Goal: Transaction & Acquisition: Download file/media

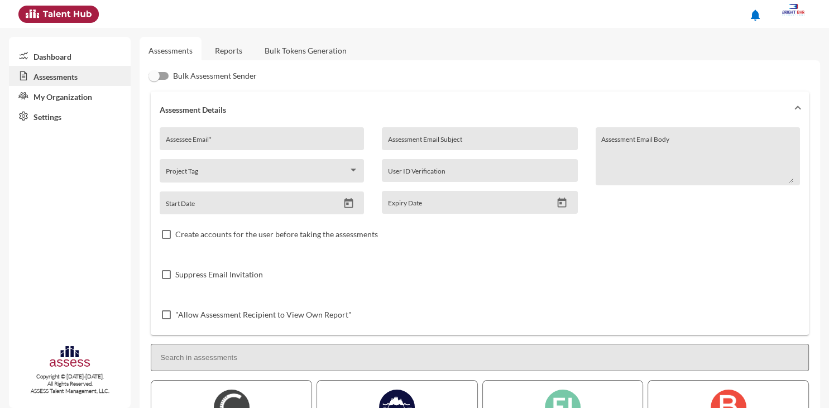
click at [234, 49] on link "Reports" at bounding box center [228, 50] width 45 height 27
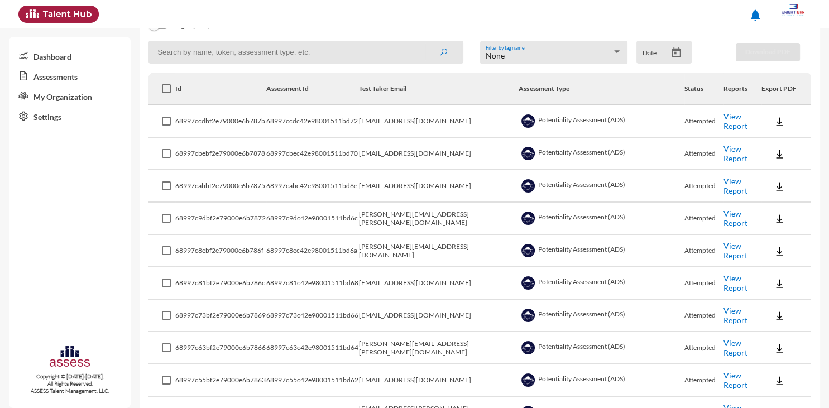
scroll to position [151, 0]
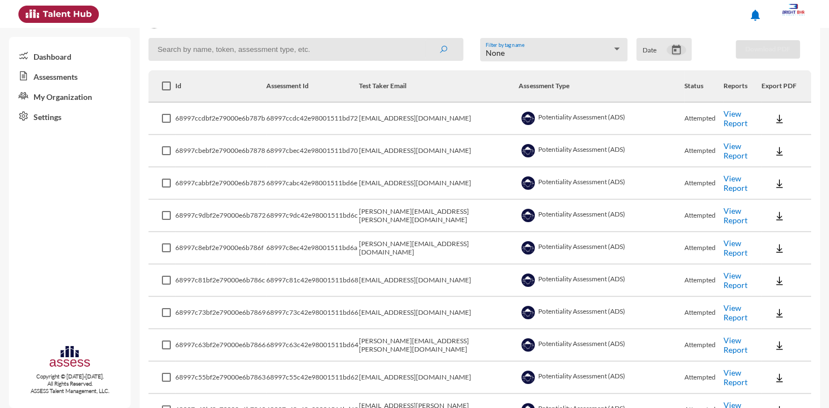
click at [674, 49] on icon "Open calendar" at bounding box center [676, 50] width 9 height 10
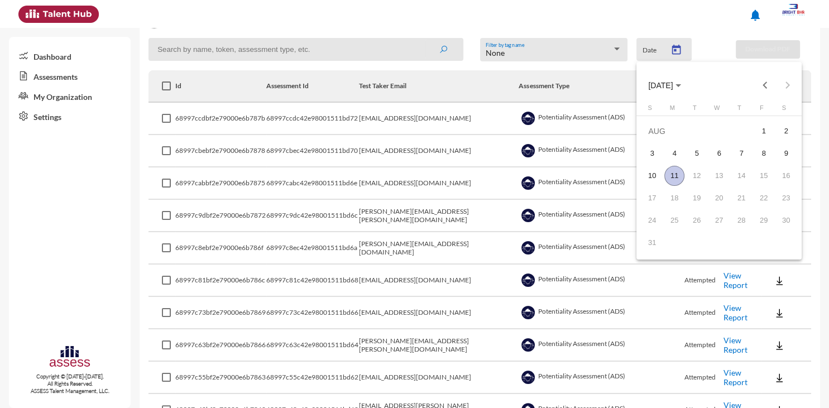
click at [675, 169] on div "11" at bounding box center [674, 176] width 20 height 20
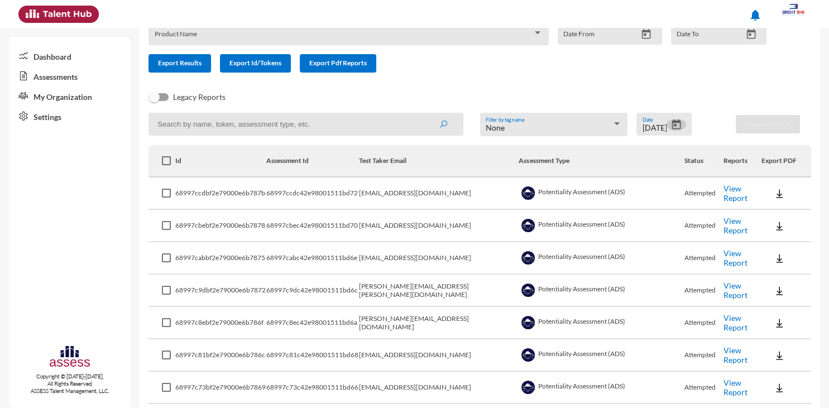
scroll to position [0, 0]
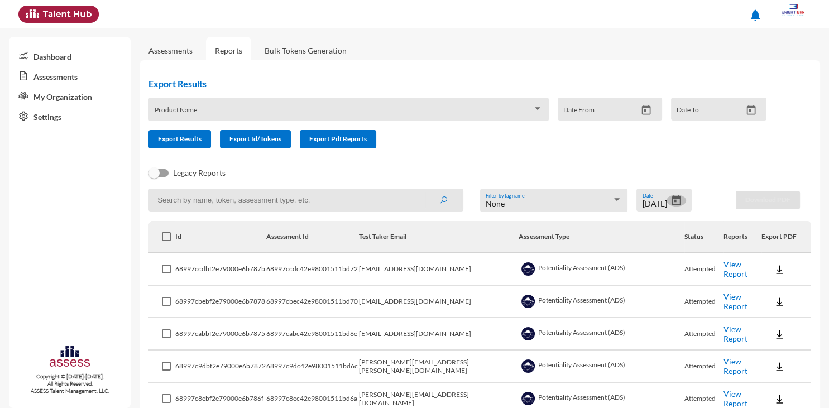
click at [678, 202] on icon "Open calendar" at bounding box center [676, 201] width 12 height 12
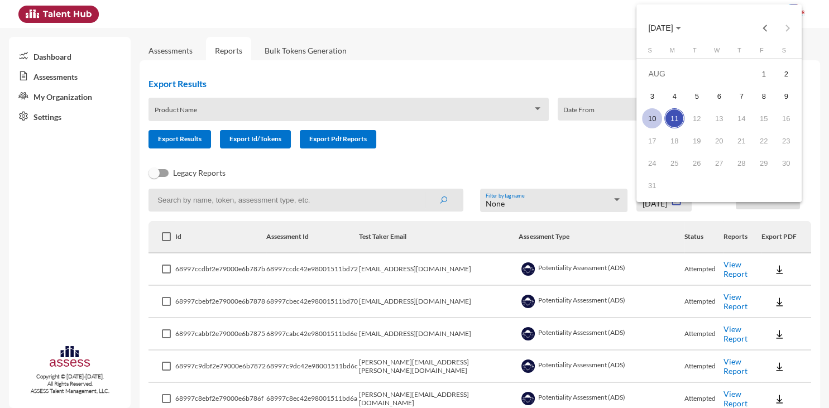
click at [648, 116] on div "10" at bounding box center [652, 118] width 20 height 20
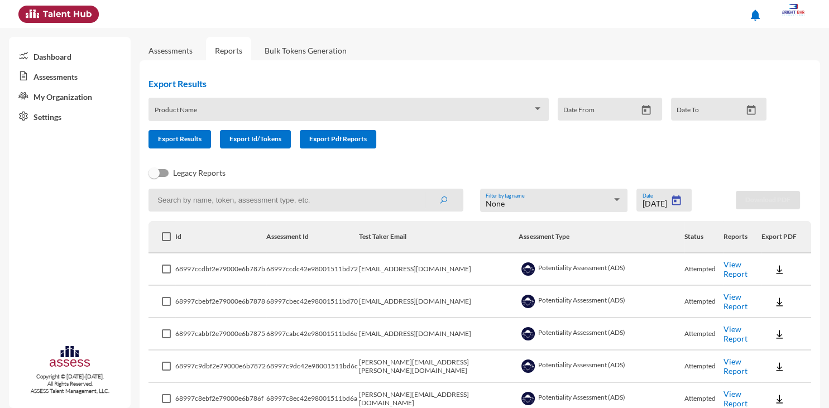
type input "8/10/2025"
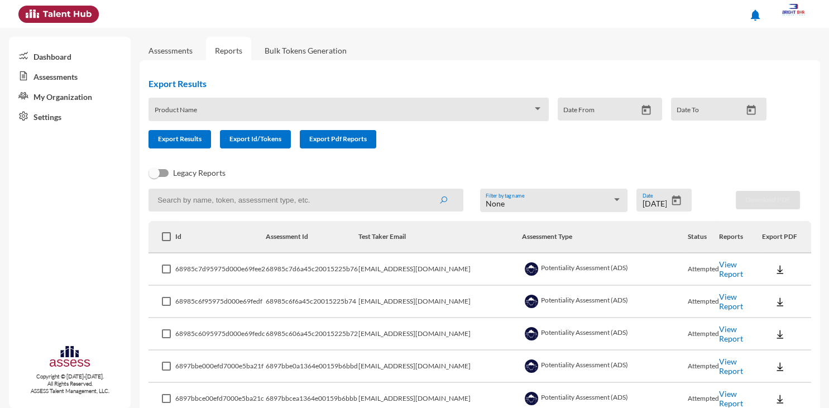
click at [175, 49] on link "Assessments" at bounding box center [170, 50] width 44 height 9
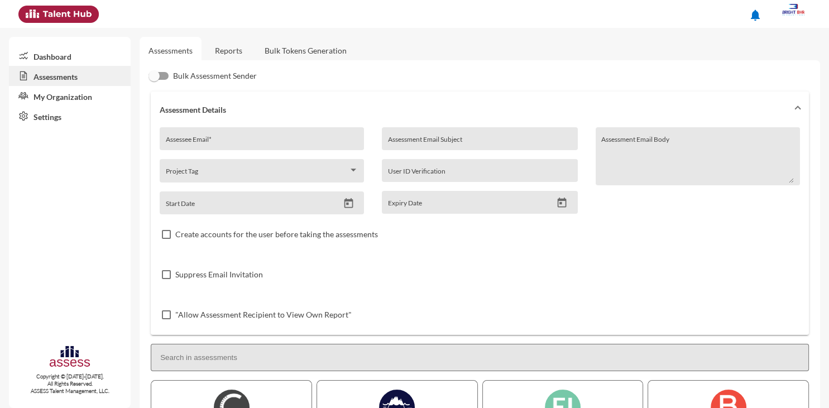
click at [237, 51] on link "Reports" at bounding box center [228, 50] width 45 height 27
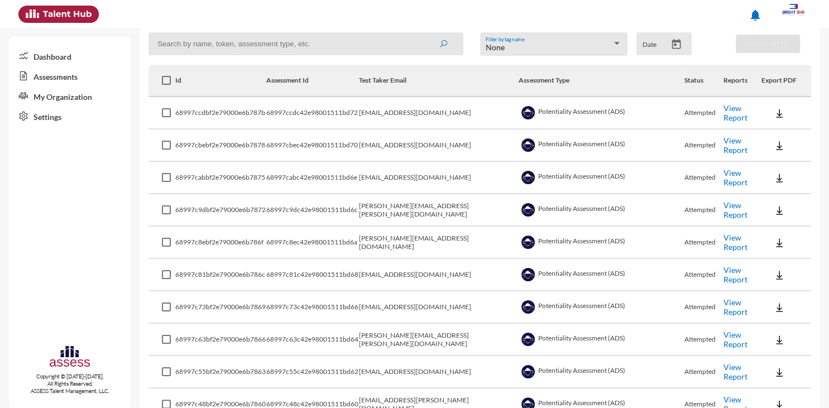
scroll to position [161, 0]
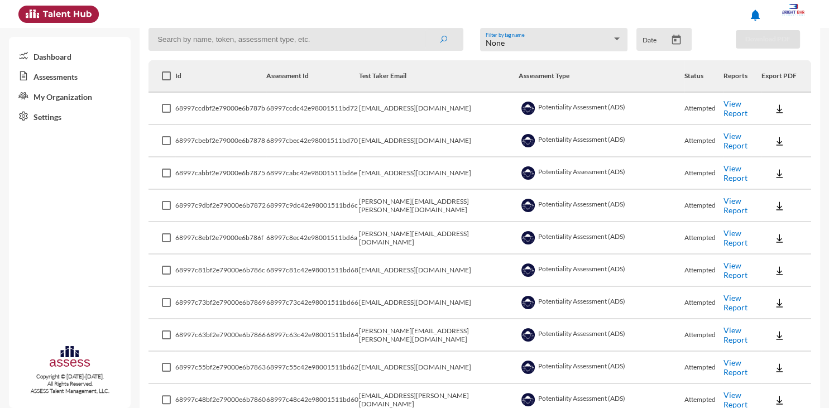
click at [616, 42] on div at bounding box center [617, 38] width 10 height 9
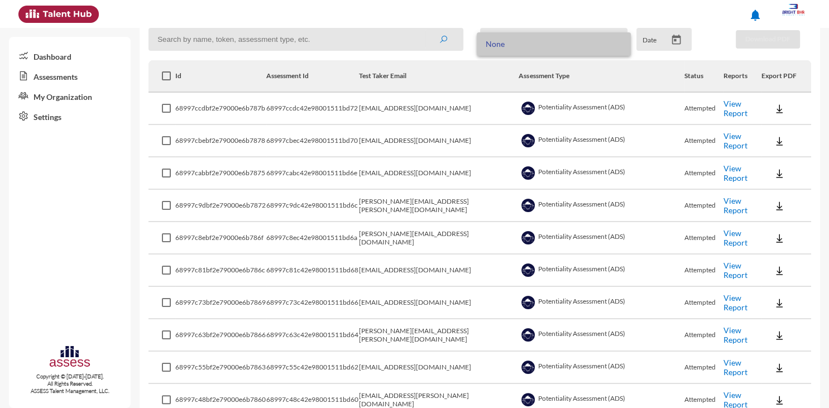
click at [616, 42] on span "None" at bounding box center [554, 43] width 136 height 23
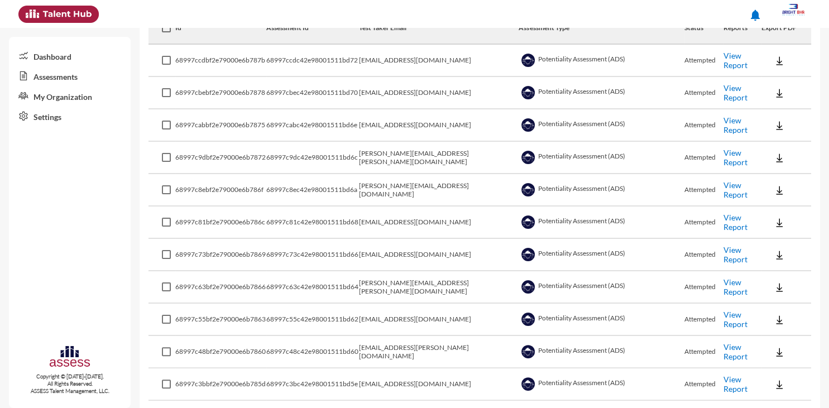
scroll to position [219, 0]
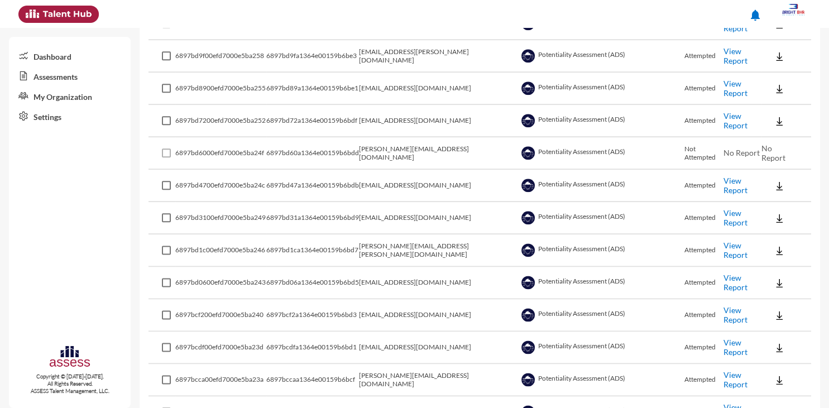
scroll to position [1317, 0]
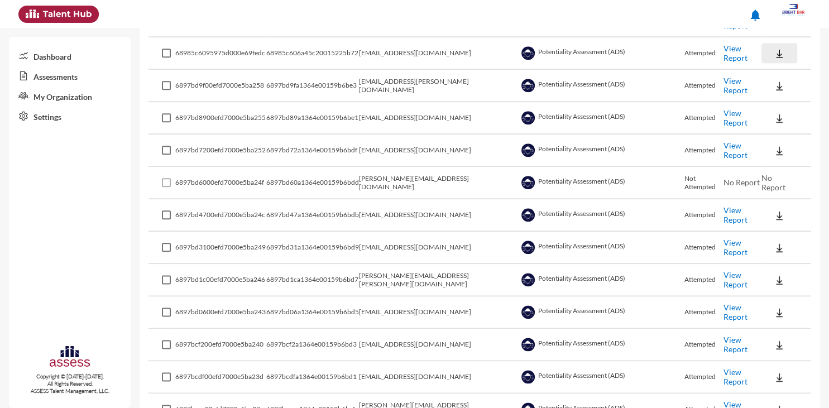
click at [779, 48] on img at bounding box center [779, 53] width 11 height 11
click at [782, 64] on button "EN" at bounding box center [791, 66] width 63 height 21
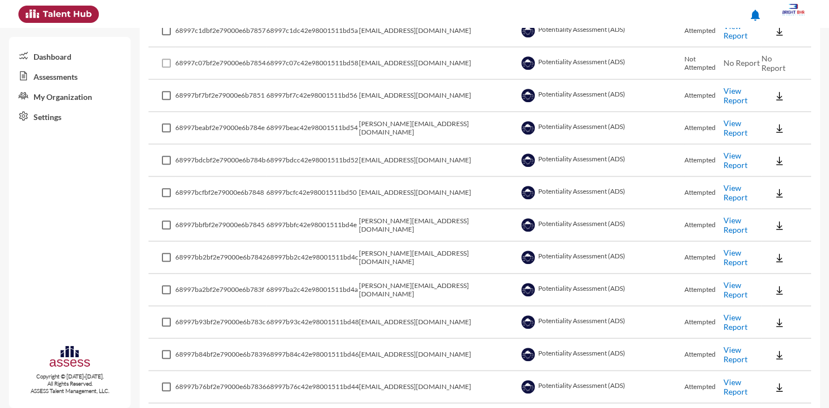
scroll to position [0, 0]
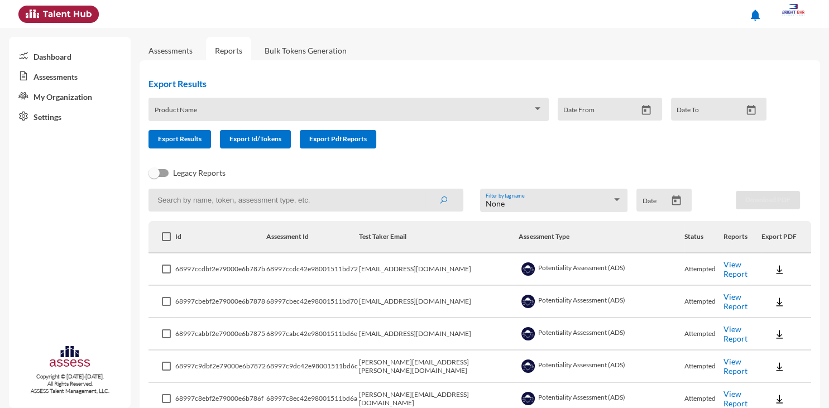
click at [180, 50] on link "Assessments" at bounding box center [170, 50] width 44 height 9
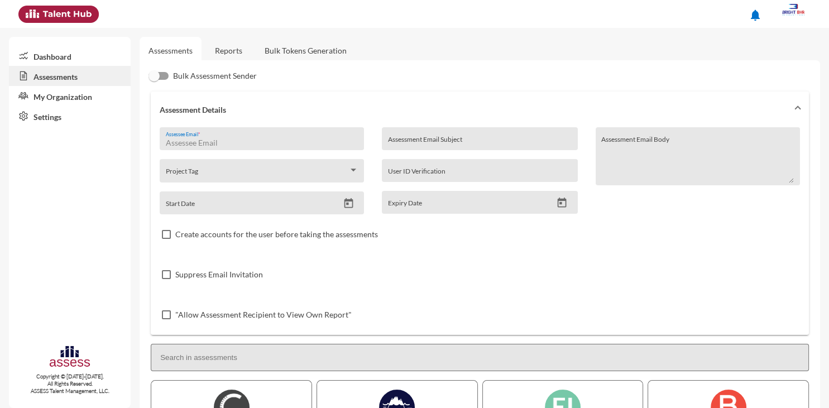
click at [228, 141] on input "Assessee Email *" at bounding box center [262, 142] width 193 height 9
paste input "[EMAIL_ADDRESS][DOMAIN_NAME]"
type input "[EMAIL_ADDRESS][DOMAIN_NAME]"
click at [448, 141] on input "Assessment Email Subject" at bounding box center [480, 142] width 184 height 9
type input "/"
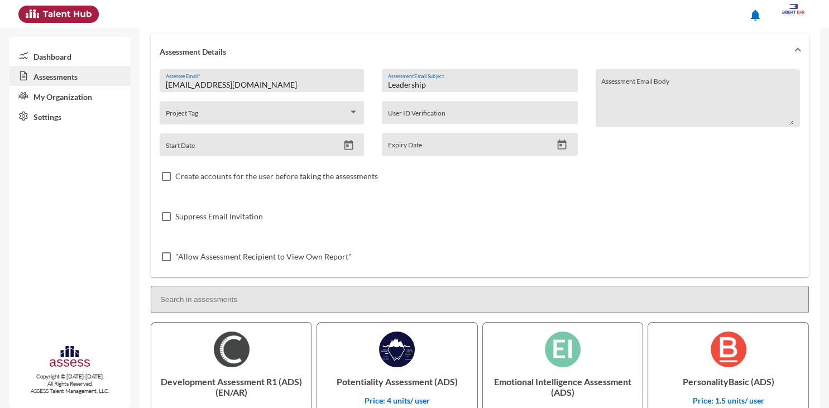
scroll to position [76, 0]
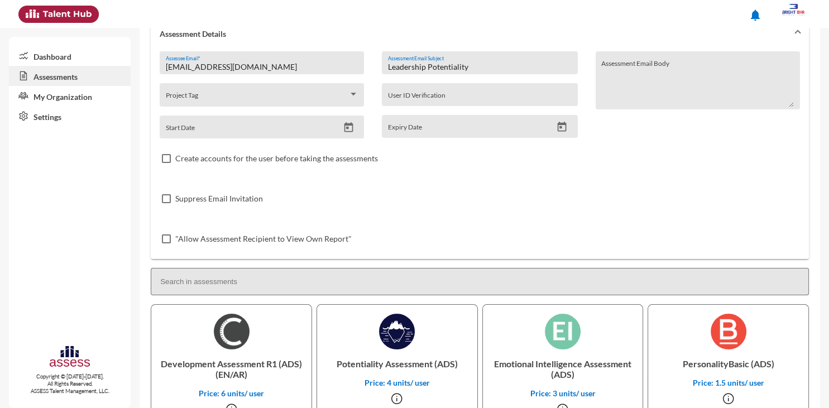
type input "Leadership Potentiality"
click at [350, 128] on icon "Open calendar" at bounding box center [349, 128] width 12 height 12
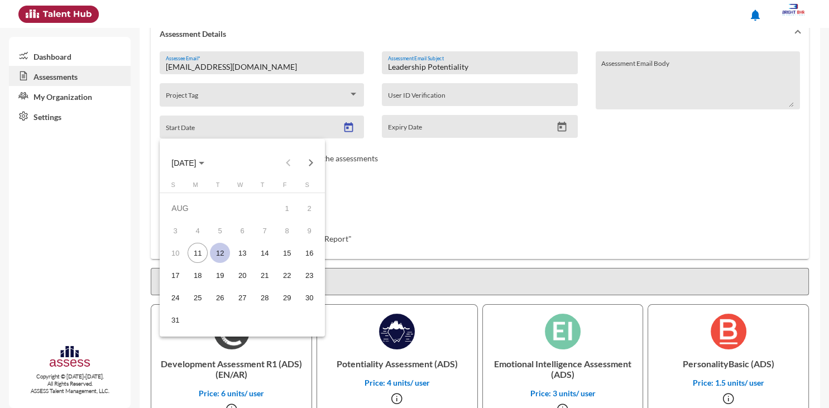
click at [224, 251] on div "12" at bounding box center [220, 253] width 20 height 20
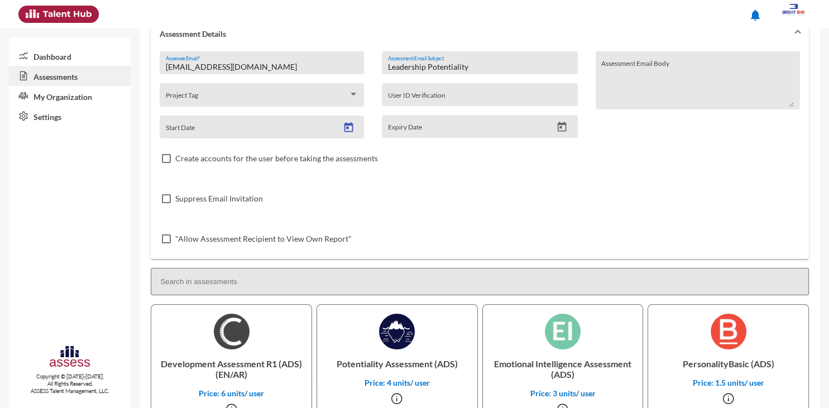
type input "[DATE]"
click at [566, 131] on icon "Open calendar" at bounding box center [562, 127] width 9 height 10
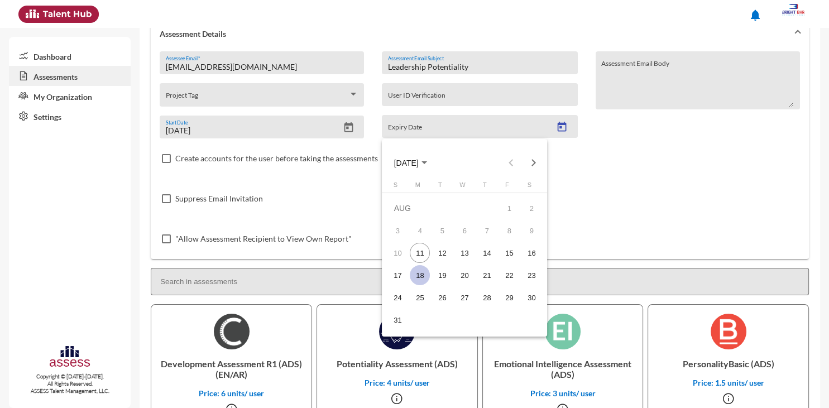
click at [419, 276] on div "18" at bounding box center [420, 275] width 20 height 20
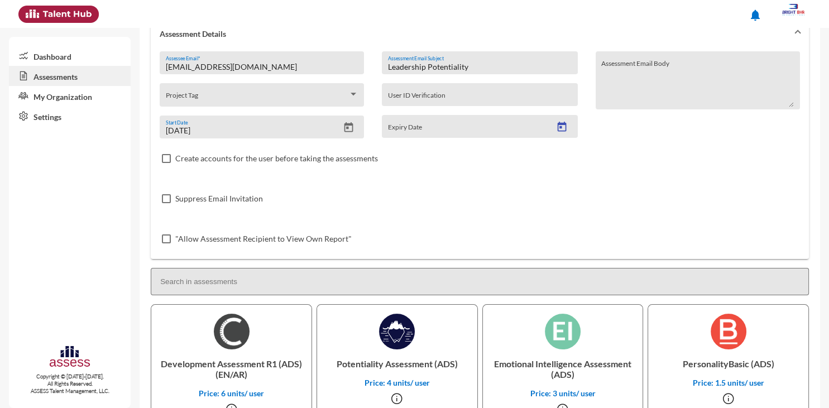
type input "[DATE]"
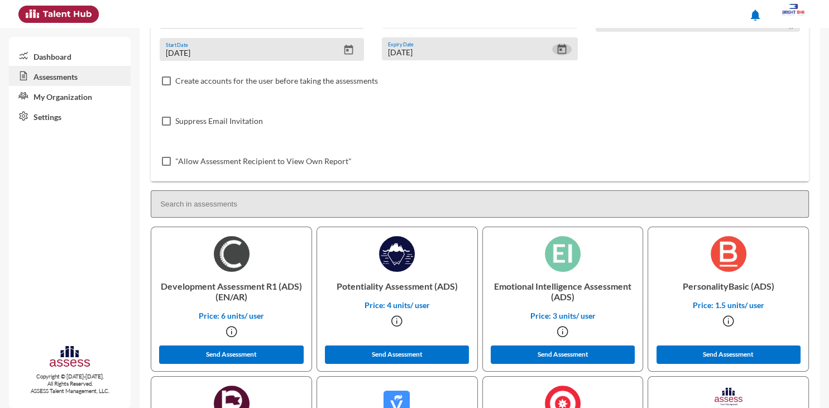
scroll to position [156, 0]
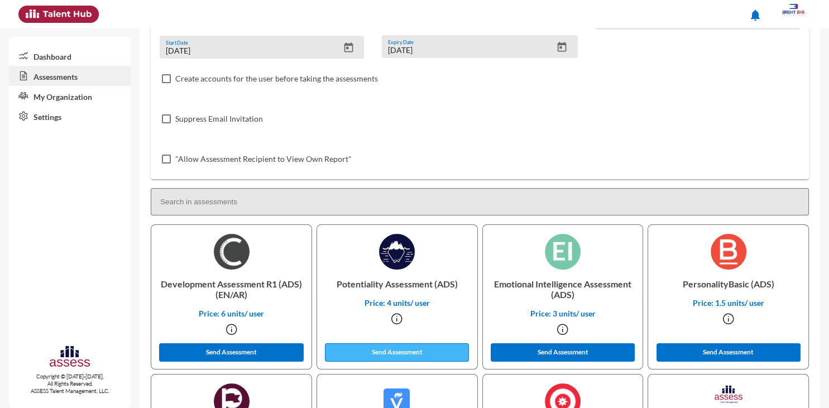
click at [395, 355] on button "Send Assessment" at bounding box center [397, 352] width 144 height 18
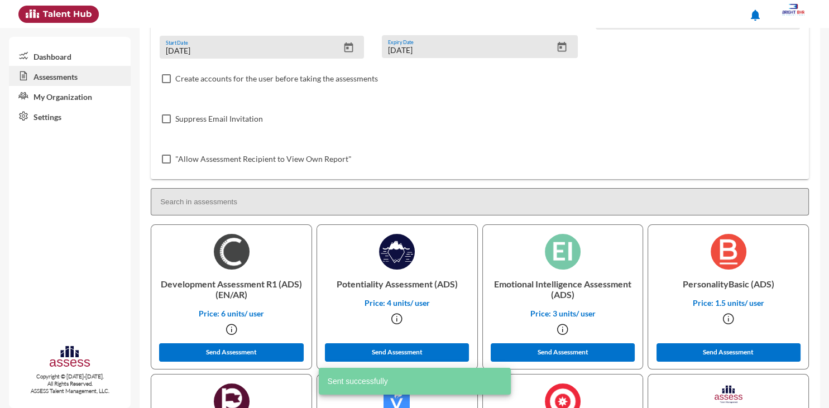
scroll to position [0, 0]
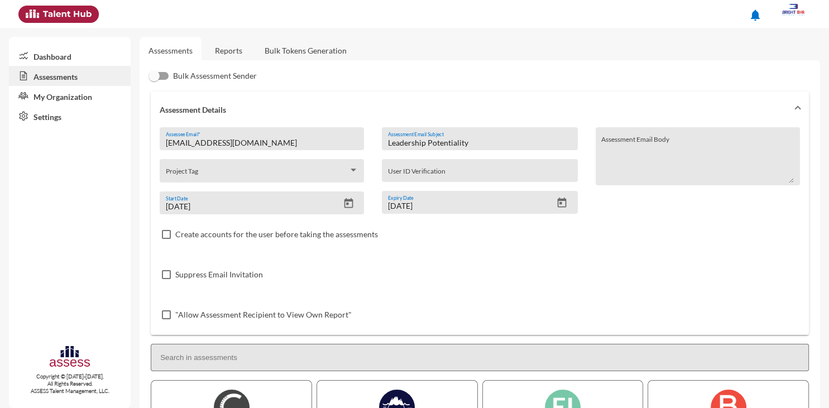
click at [326, 135] on div "[EMAIL_ADDRESS][DOMAIN_NAME] Assessee Email *" at bounding box center [262, 141] width 193 height 17
click at [314, 142] on input "[EMAIL_ADDRESS][DOMAIN_NAME]" at bounding box center [262, 142] width 193 height 9
paste input "[EMAIL_ADDRESS]"
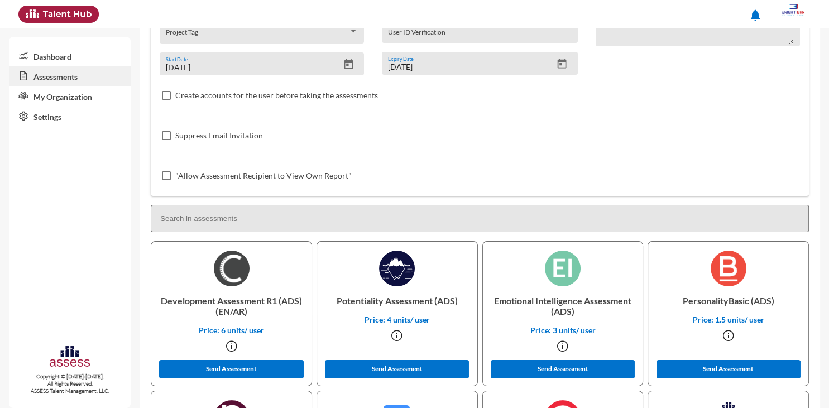
scroll to position [159, 0]
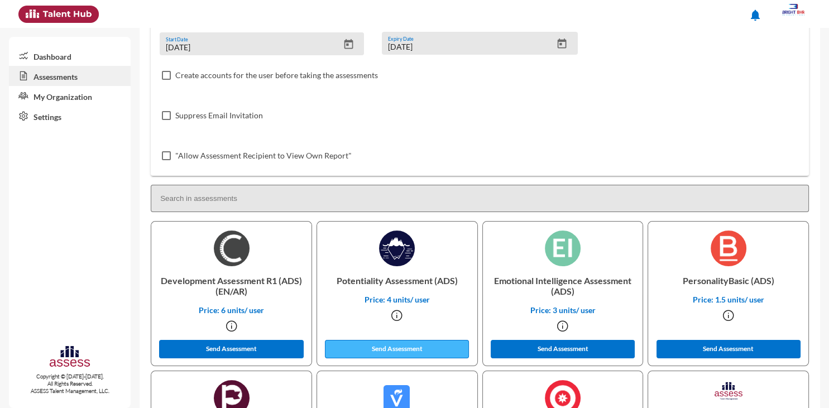
click at [409, 348] on button "Send Assessment" at bounding box center [397, 349] width 144 height 18
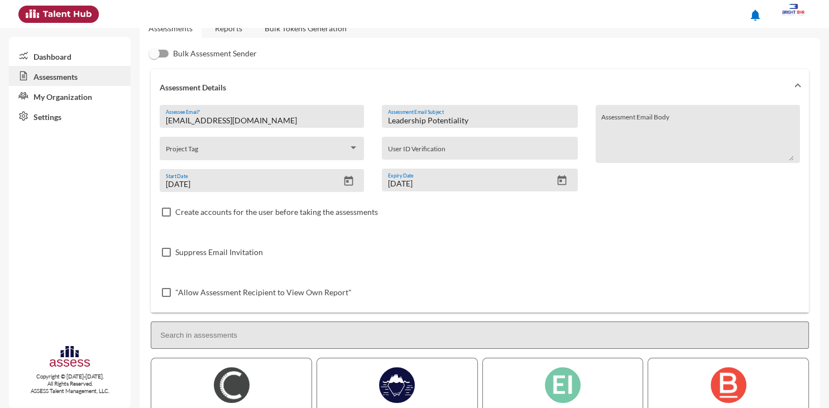
scroll to position [0, 0]
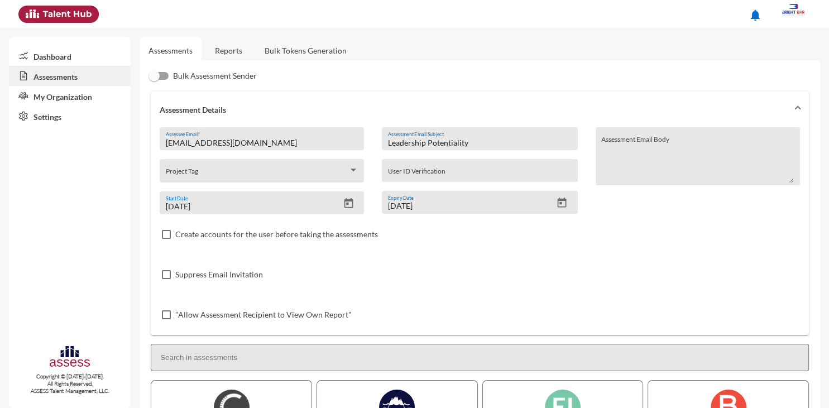
click at [265, 143] on input "[EMAIL_ADDRESS][DOMAIN_NAME]" at bounding box center [262, 142] width 193 height 9
paste input "Essamosama269"
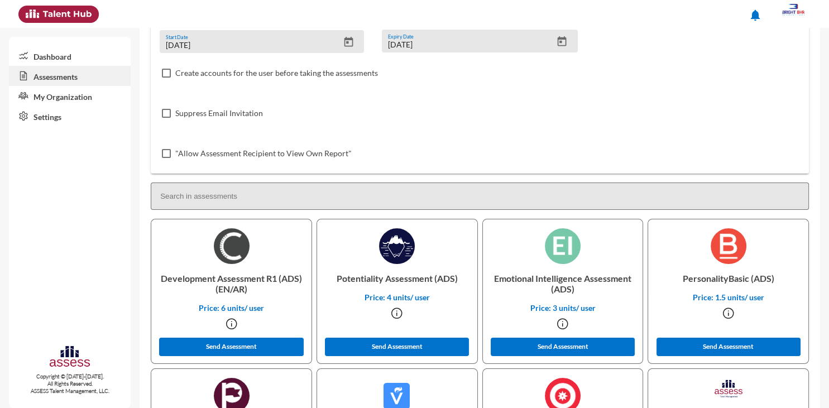
scroll to position [164, 0]
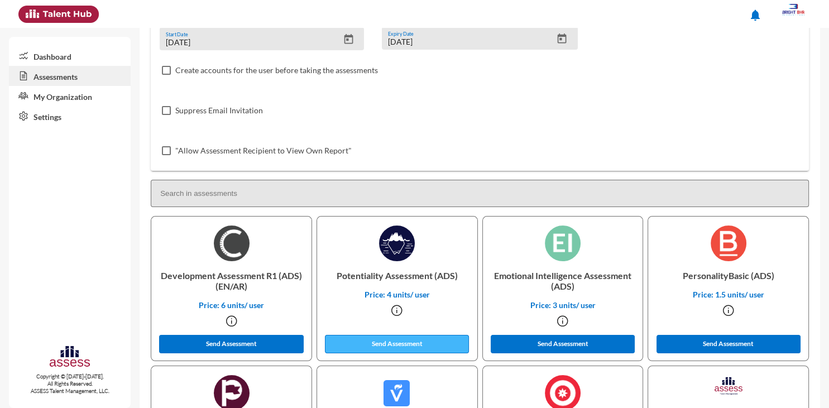
click at [408, 344] on button "Send Assessment" at bounding box center [397, 344] width 144 height 18
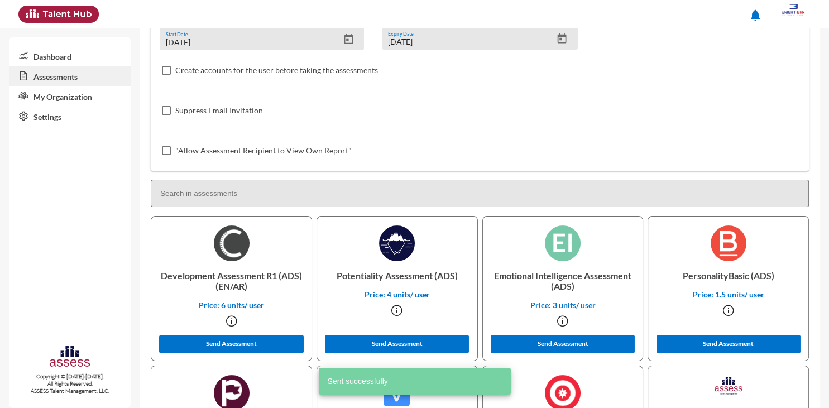
scroll to position [0, 0]
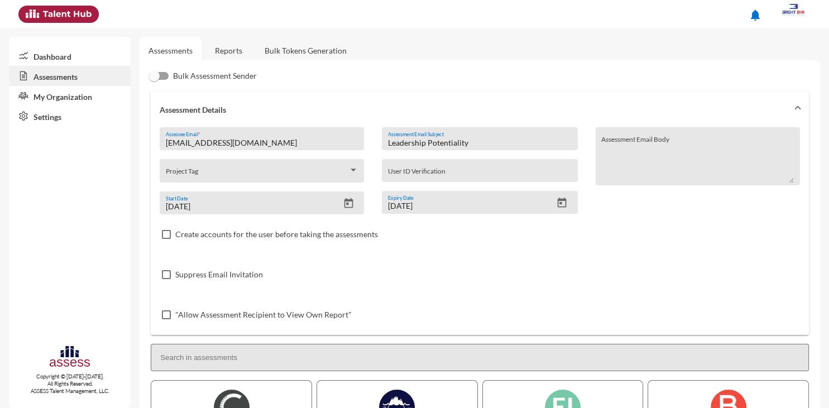
click at [276, 141] on input "[EMAIL_ADDRESS][DOMAIN_NAME]" at bounding box center [262, 142] width 193 height 9
paste input "hse.[PERSON_NAME].[PERSON_NAME]"
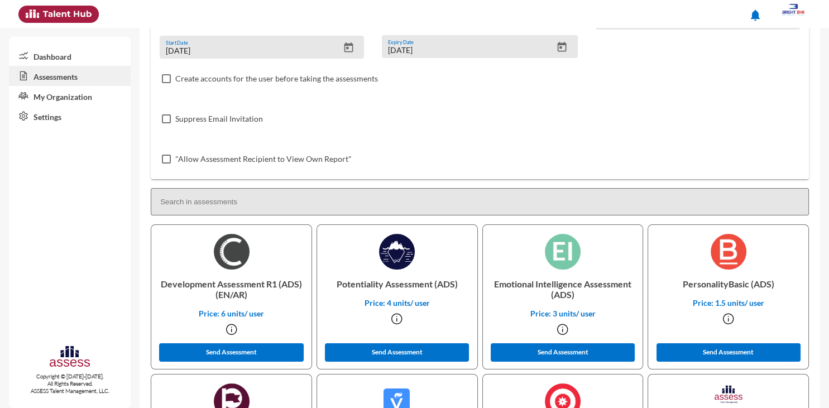
scroll to position [173, 0]
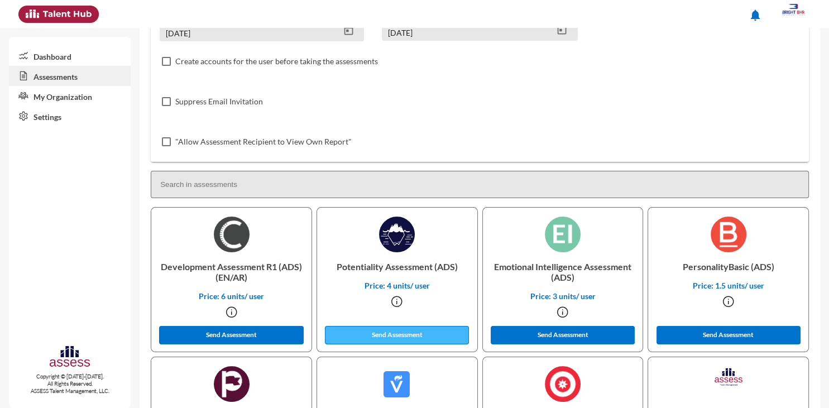
click at [421, 329] on button "Send Assessment" at bounding box center [397, 335] width 144 height 18
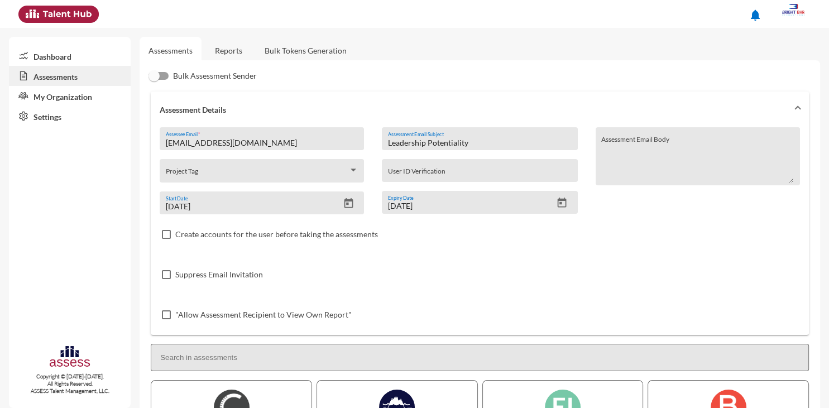
click at [307, 138] on input "[EMAIL_ADDRESS][DOMAIN_NAME]" at bounding box center [262, 142] width 193 height 9
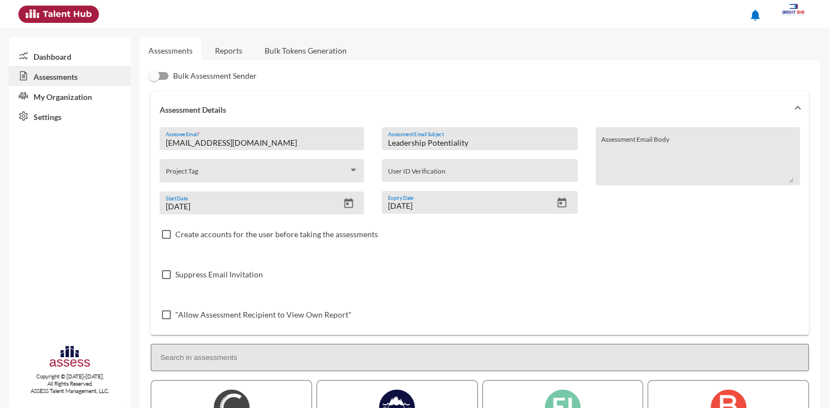
paste input "[EMAIL_ADDRESS]"
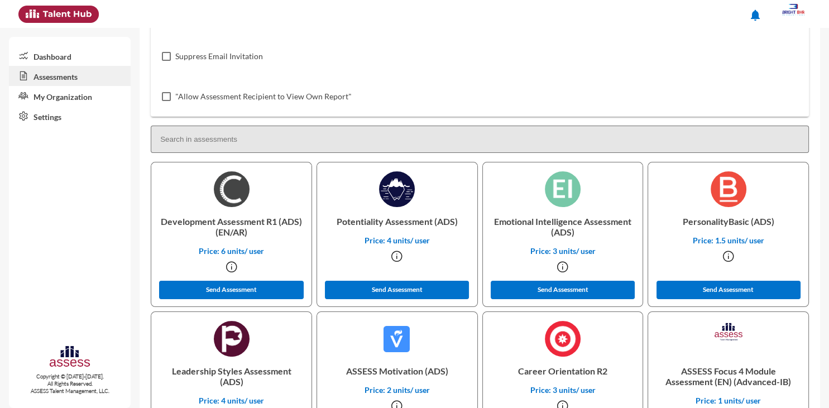
scroll to position [221, 0]
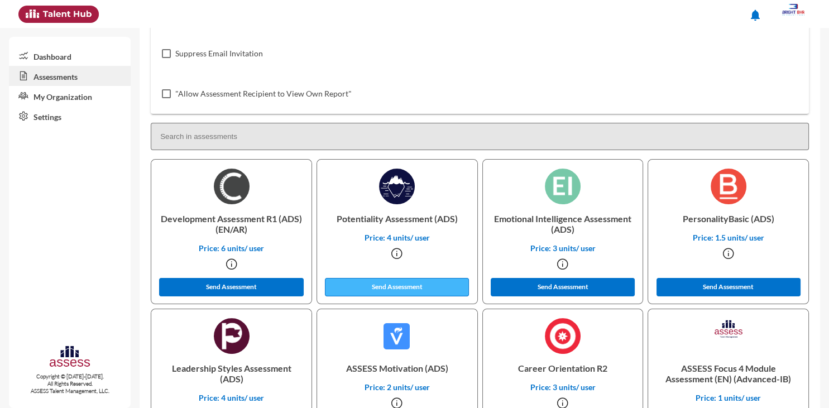
type input "[EMAIL_ADDRESS][DOMAIN_NAME]"
click at [452, 285] on button "Send Assessment" at bounding box center [397, 287] width 144 height 18
drag, startPoint x: 826, startPoint y: 150, endPoint x: 828, endPoint y: 62, distance: 87.7
drag, startPoint x: 826, startPoint y: 205, endPoint x: 827, endPoint y: 71, distance: 134.0
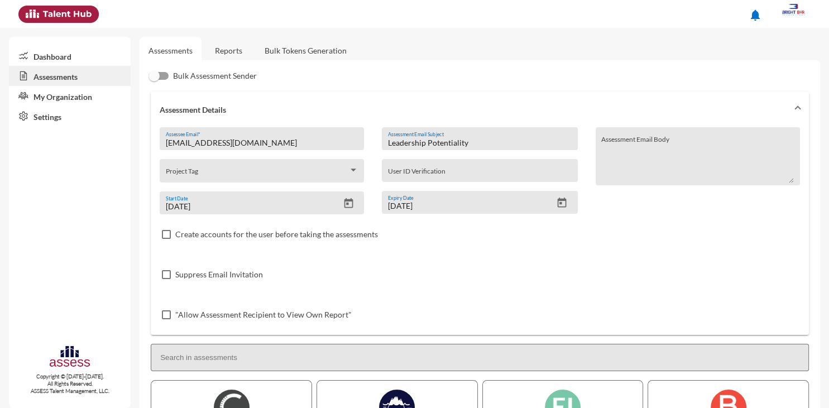
click at [64, 59] on link "Dashboard" at bounding box center [70, 56] width 122 height 20
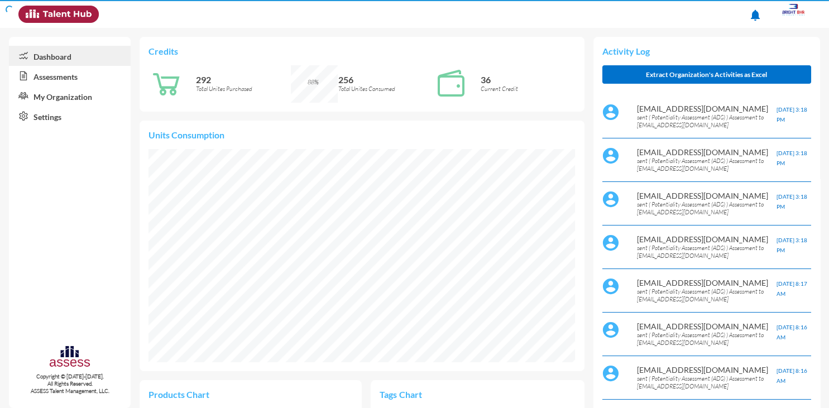
scroll to position [97, 195]
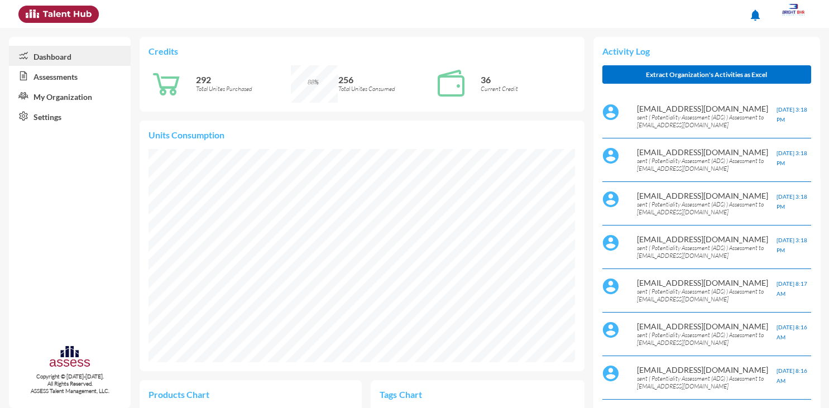
click at [92, 77] on link "Assessments" at bounding box center [70, 76] width 122 height 20
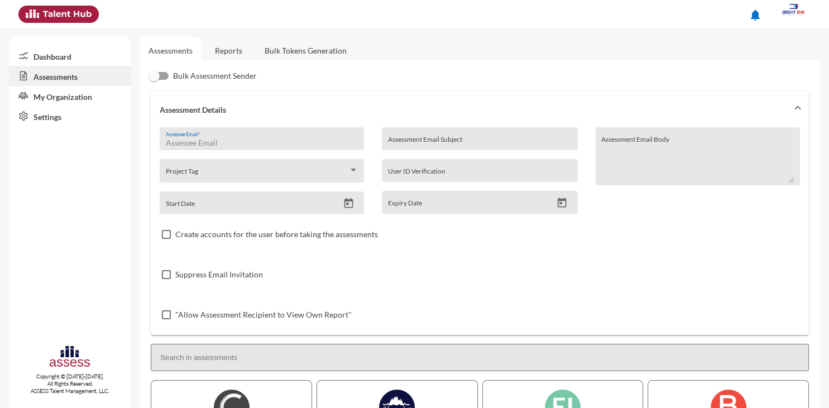
click at [272, 142] on input "Assessee Email *" at bounding box center [262, 142] width 193 height 9
paste input "[EMAIL_ADDRESS][DOMAIN_NAME]"
type input "[EMAIL_ADDRESS][DOMAIN_NAME]"
click at [450, 137] on div "Assessment Email Subject" at bounding box center [480, 141] width 184 height 17
type input "Leadership Potentiality"
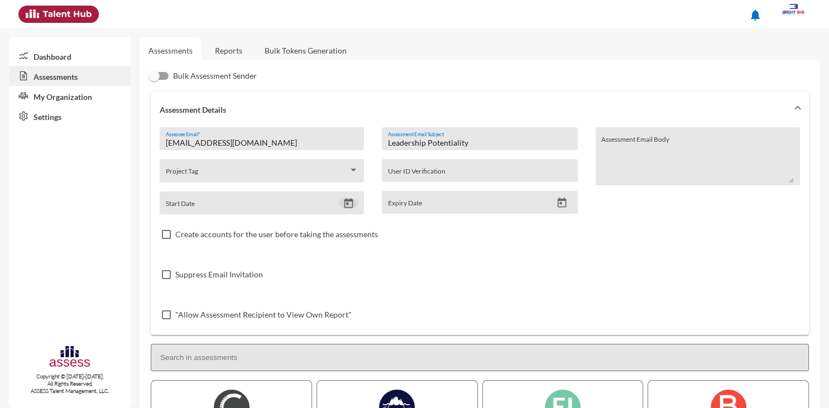
click at [347, 205] on icon "Open calendar" at bounding box center [348, 203] width 9 height 10
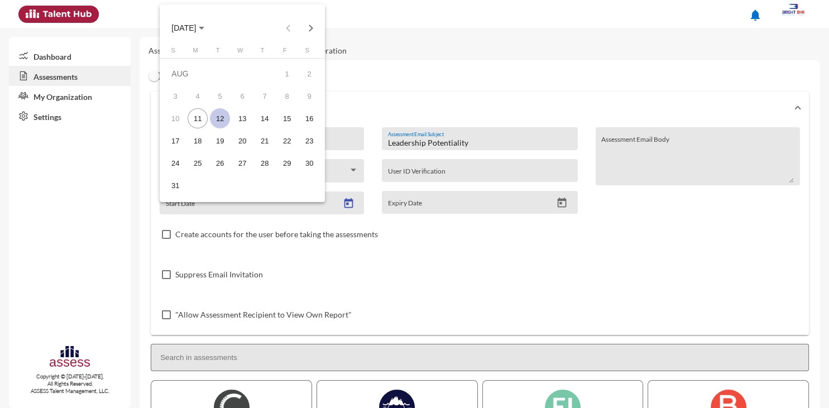
click at [218, 121] on div "12" at bounding box center [220, 118] width 20 height 20
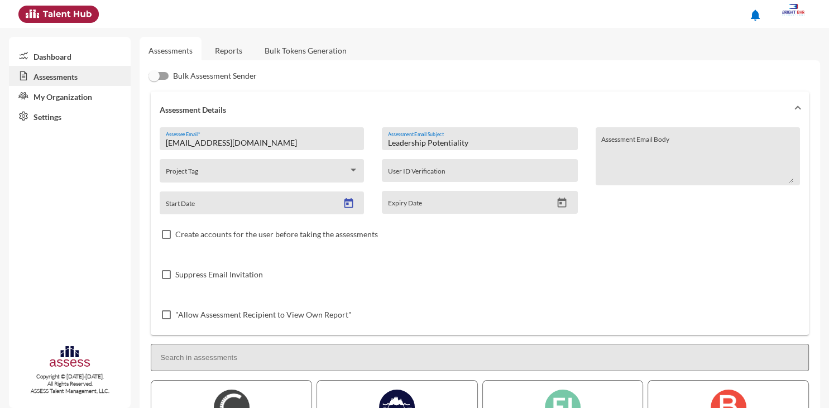
type input "[DATE]"
click at [559, 204] on icon "Open calendar" at bounding box center [562, 203] width 9 height 10
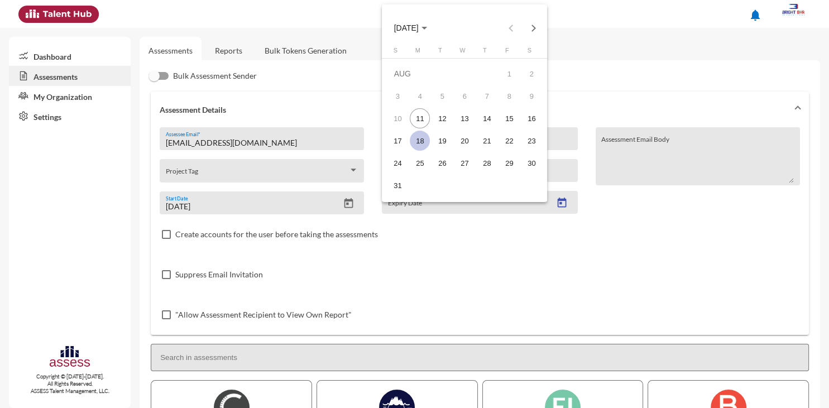
click at [420, 140] on div "18" at bounding box center [420, 141] width 20 height 20
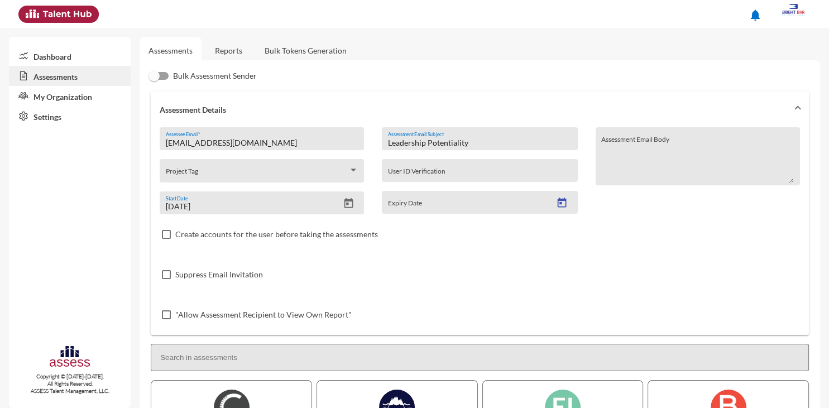
type input "[DATE]"
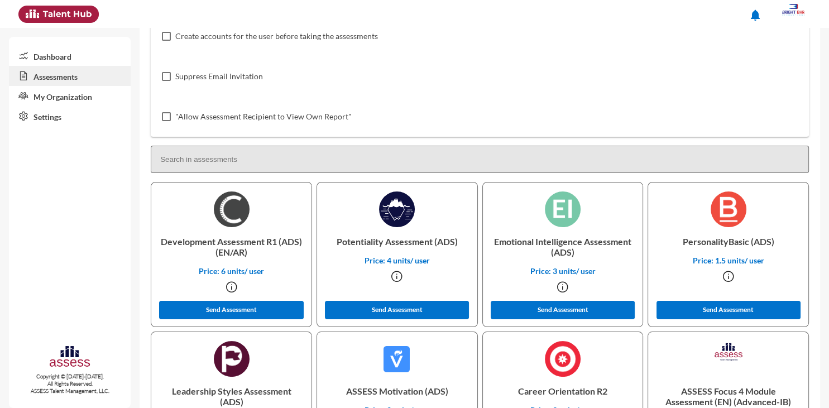
scroll to position [201, 0]
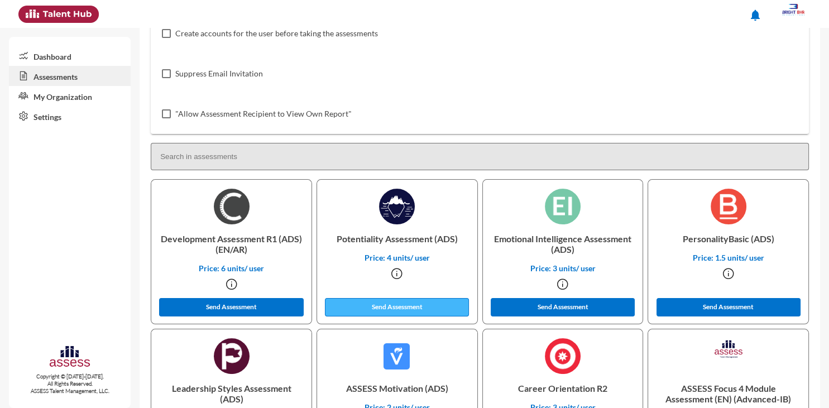
click at [390, 309] on button "Send Assessment" at bounding box center [397, 307] width 144 height 18
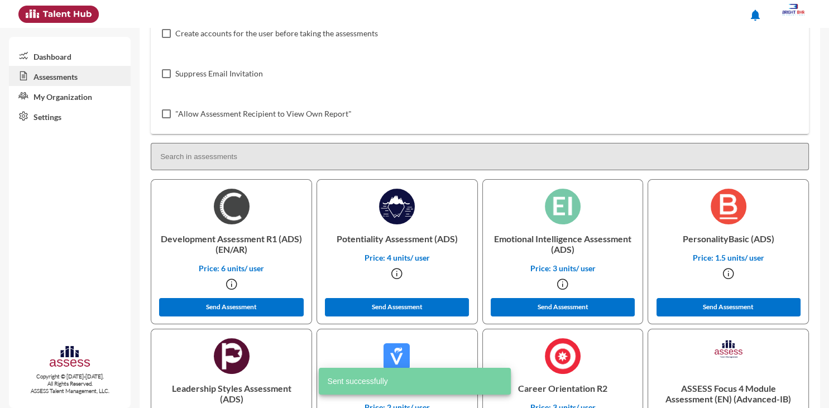
scroll to position [0, 0]
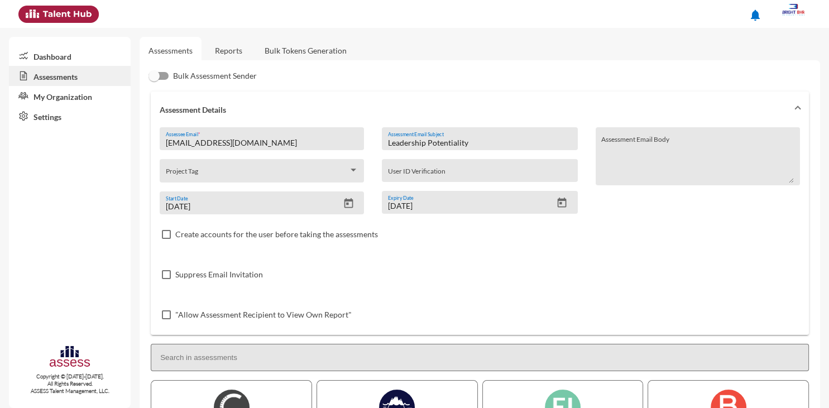
click at [281, 144] on input "[EMAIL_ADDRESS][DOMAIN_NAME]" at bounding box center [262, 142] width 193 height 9
paste input "[PERSON_NAME][EMAIL_ADDRESS][PERSON_NAME][DOMAIN_NAME]"
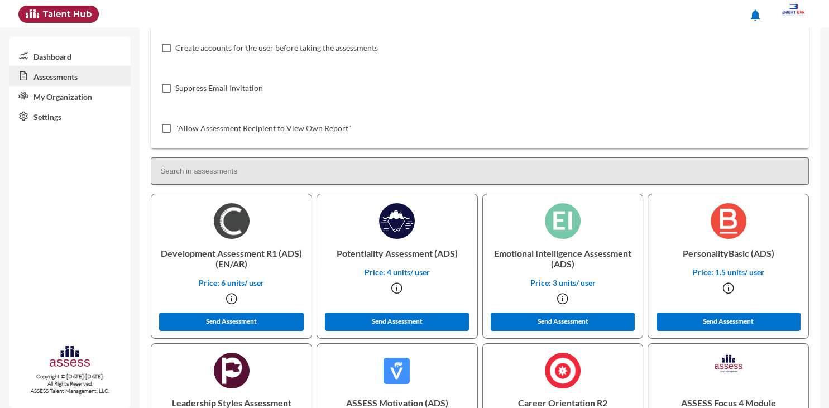
scroll to position [199, 0]
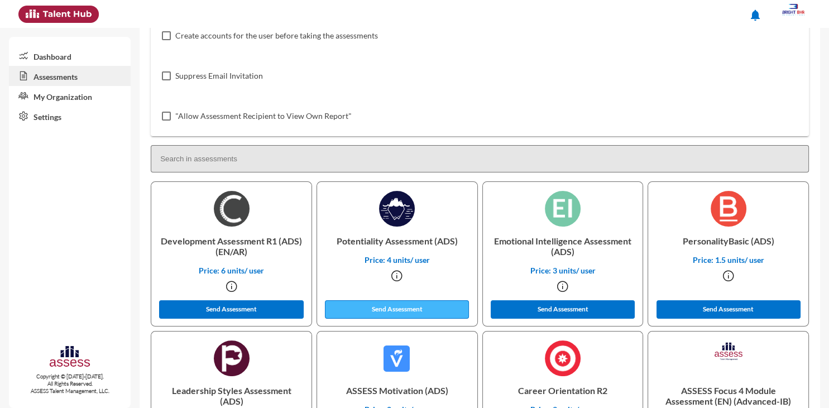
click at [399, 309] on button "Send Assessment" at bounding box center [397, 309] width 144 height 18
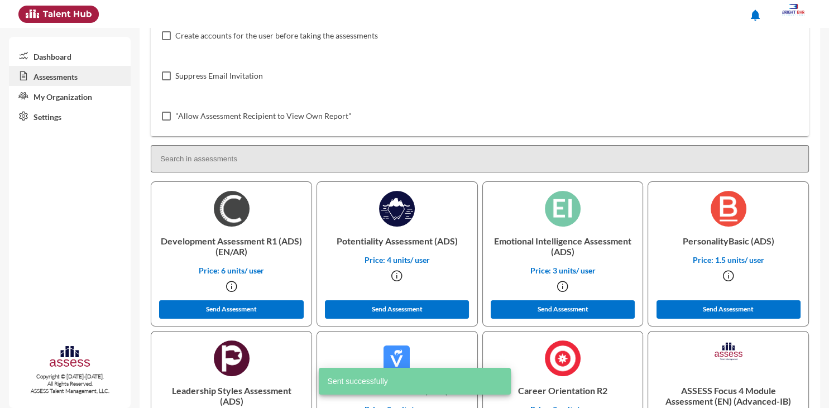
scroll to position [0, 0]
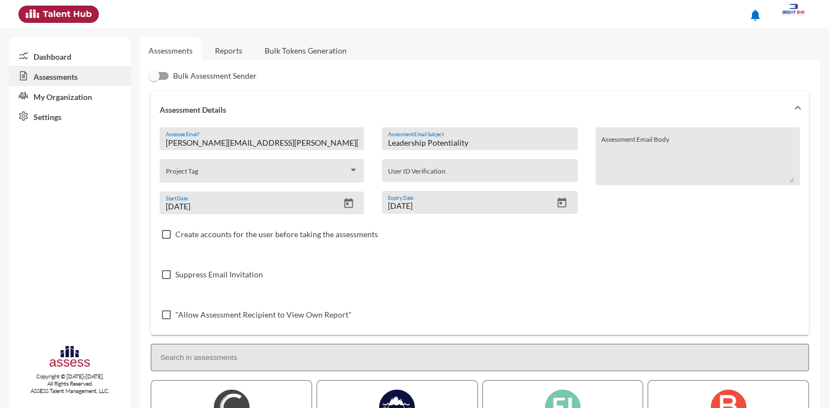
click at [264, 142] on input "[PERSON_NAME][EMAIL_ADDRESS][PERSON_NAME][DOMAIN_NAME]" at bounding box center [262, 142] width 193 height 9
paste input "[EMAIL_ADDRESS][DOMAIN_NAME]"
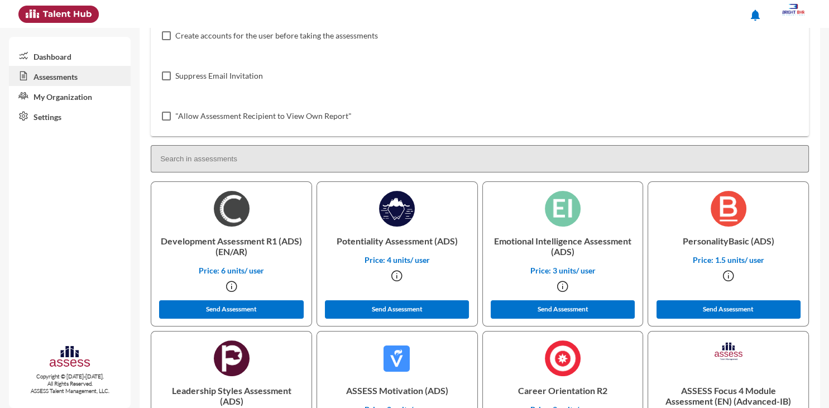
scroll to position [201, 0]
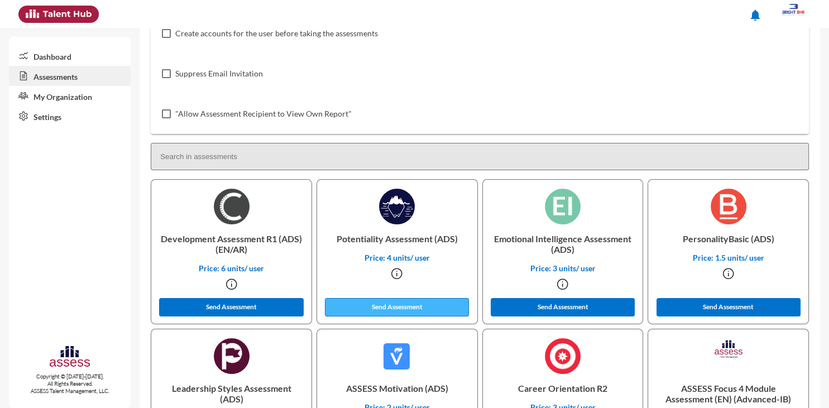
click at [396, 305] on button "Send Assessment" at bounding box center [397, 307] width 144 height 18
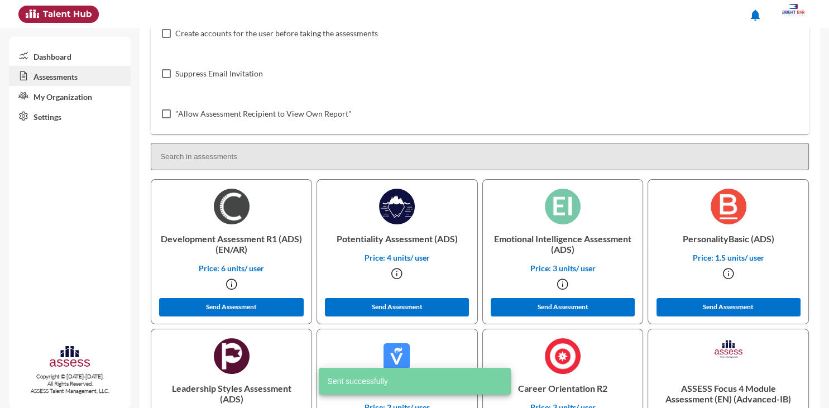
scroll to position [0, 0]
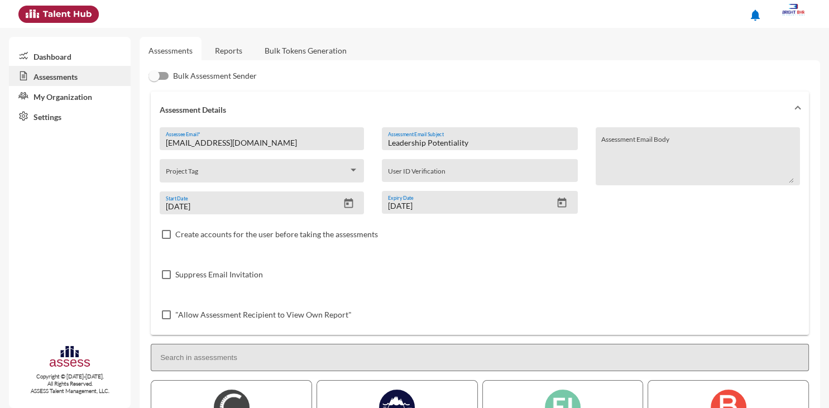
click at [255, 141] on input "[EMAIL_ADDRESS][DOMAIN_NAME]" at bounding box center [262, 142] width 193 height 9
paste input "marwanabdelaziiz"
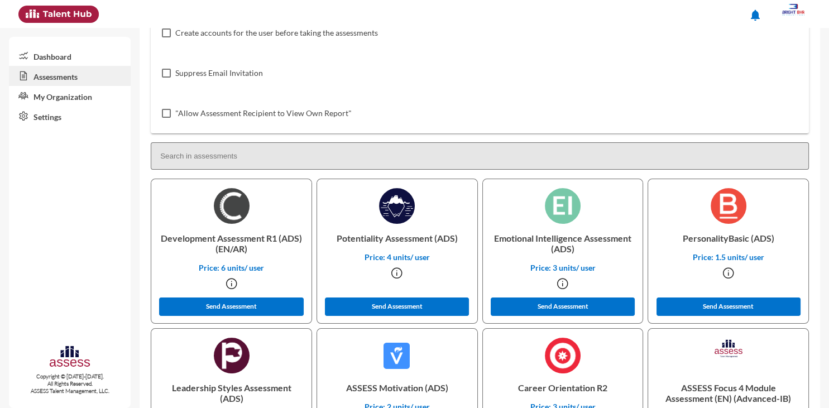
scroll to position [210, 0]
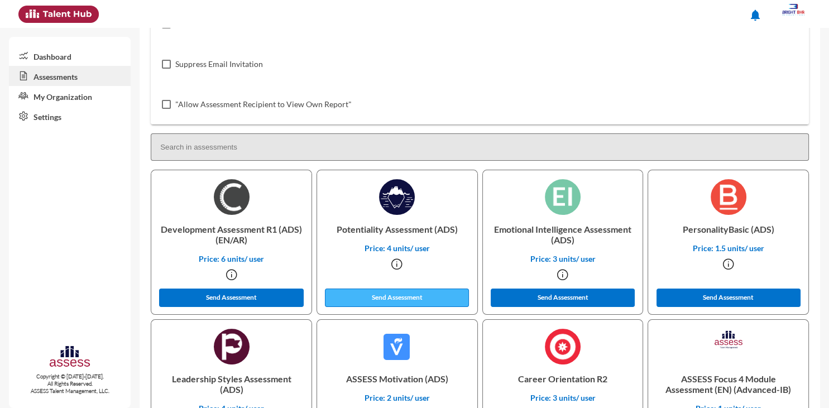
click at [406, 300] on button "Send Assessment" at bounding box center [397, 298] width 144 height 18
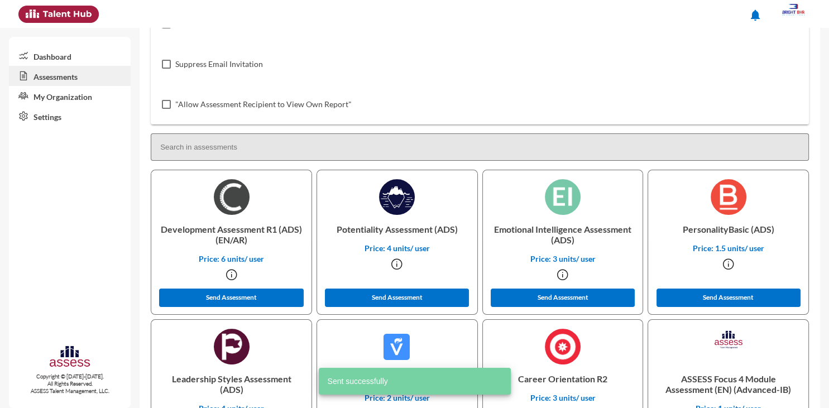
scroll to position [0, 0]
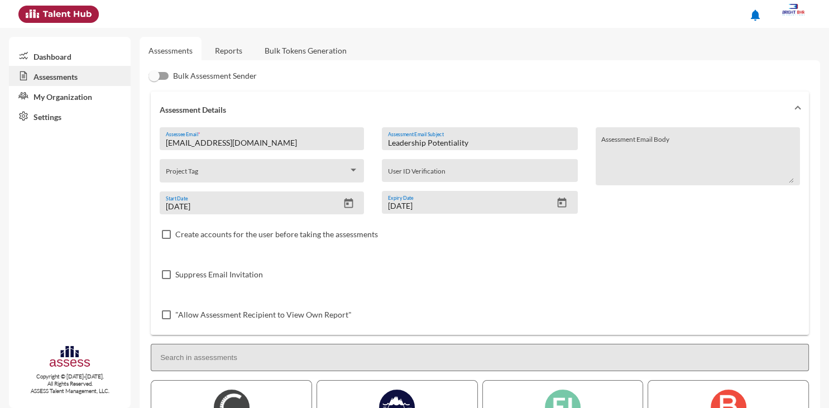
click at [275, 143] on input "[EMAIL_ADDRESS][DOMAIN_NAME]" at bounding box center [262, 142] width 193 height 9
paste input "sf01065850774"
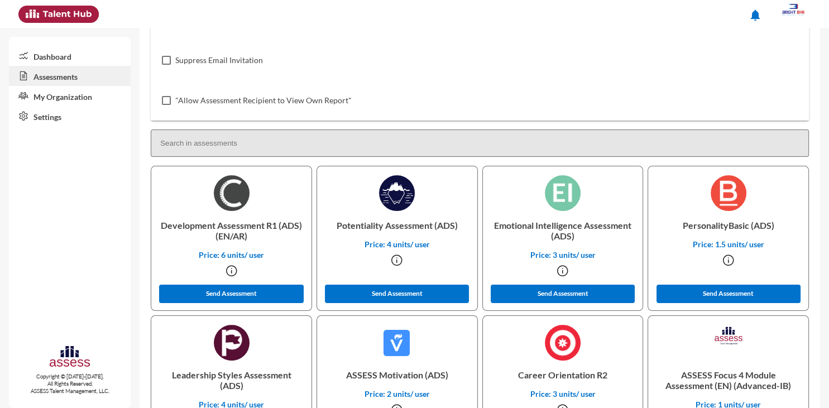
scroll to position [221, 0]
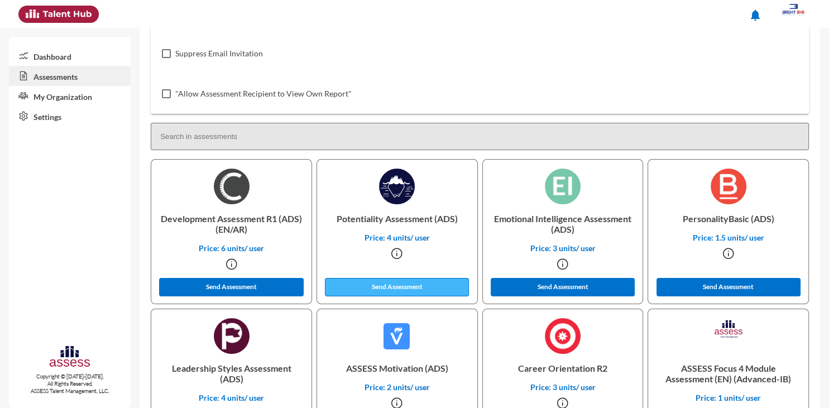
click at [408, 288] on button "Send Assessment" at bounding box center [397, 287] width 144 height 18
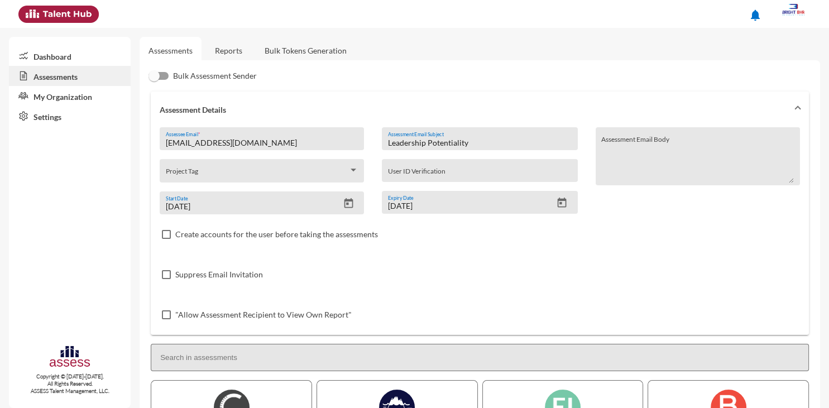
click at [340, 142] on input "[EMAIL_ADDRESS][DOMAIN_NAME]" at bounding box center [262, 142] width 193 height 9
paste input "[PERSON_NAME][EMAIL_ADDRESS][DOMAIN_NAME]"
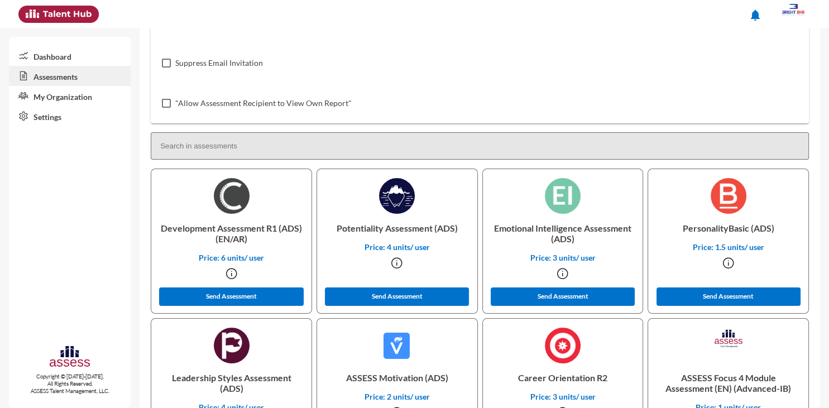
scroll to position [219, 0]
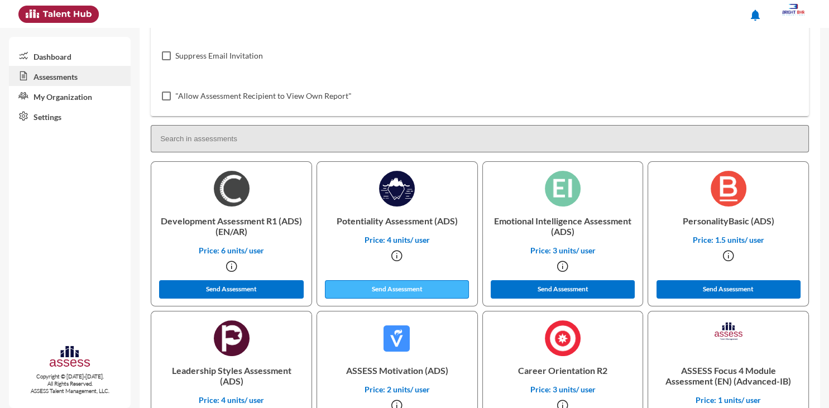
click at [397, 285] on button "Send Assessment" at bounding box center [397, 289] width 144 height 18
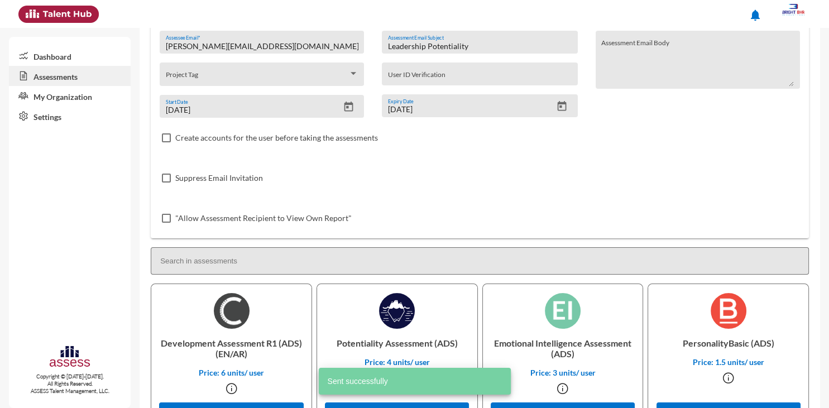
scroll to position [0, 0]
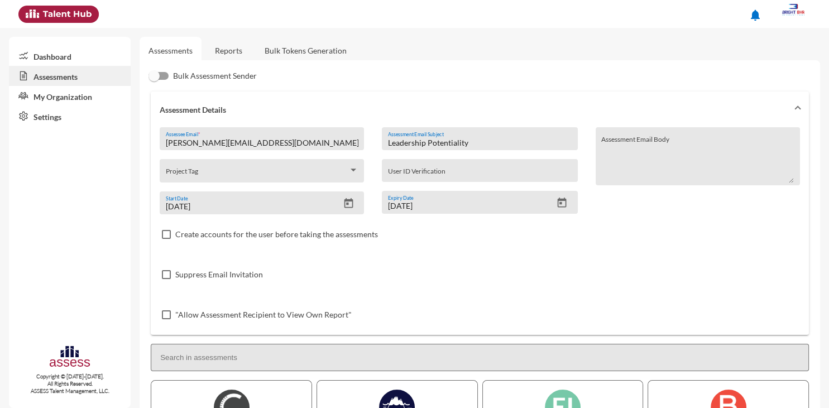
click at [256, 142] on input "[PERSON_NAME][EMAIL_ADDRESS][DOMAIN_NAME]" at bounding box center [262, 142] width 193 height 9
paste input "[EMAIL_ADDRESS][DOMAIN_NAME]"
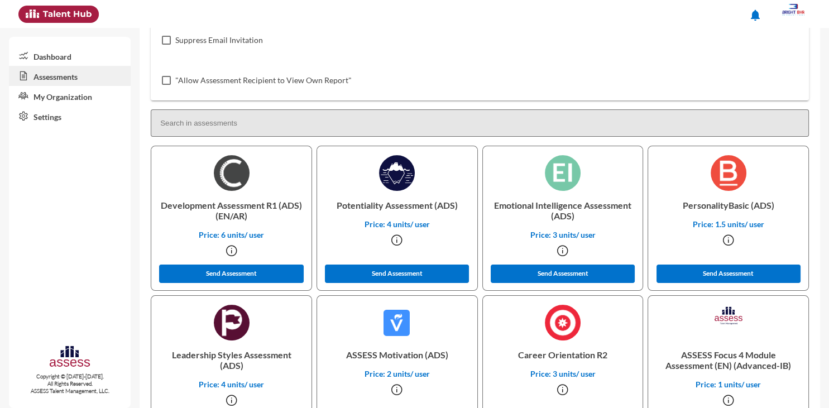
scroll to position [237, 0]
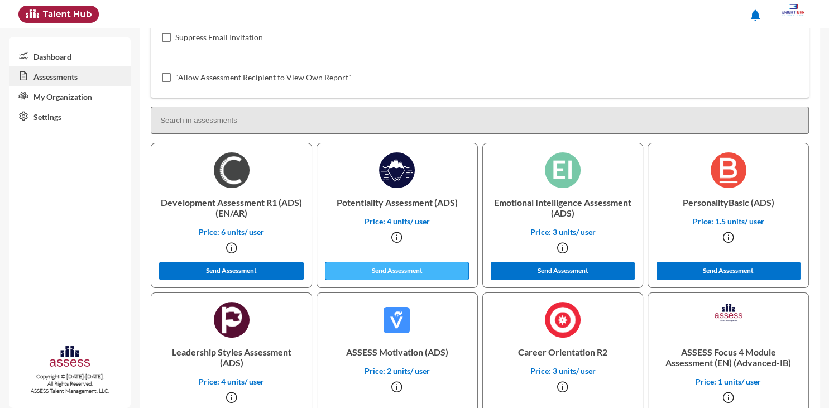
click at [391, 275] on button "Send Assessment" at bounding box center [397, 271] width 144 height 18
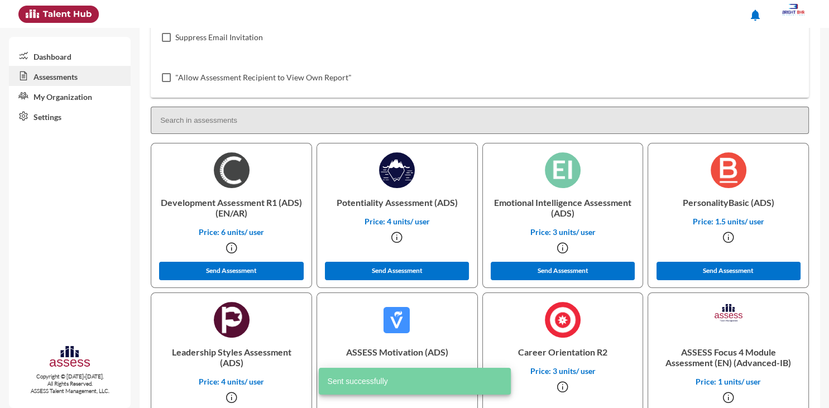
drag, startPoint x: 828, startPoint y: 214, endPoint x: 828, endPoint y: 70, distance: 144.0
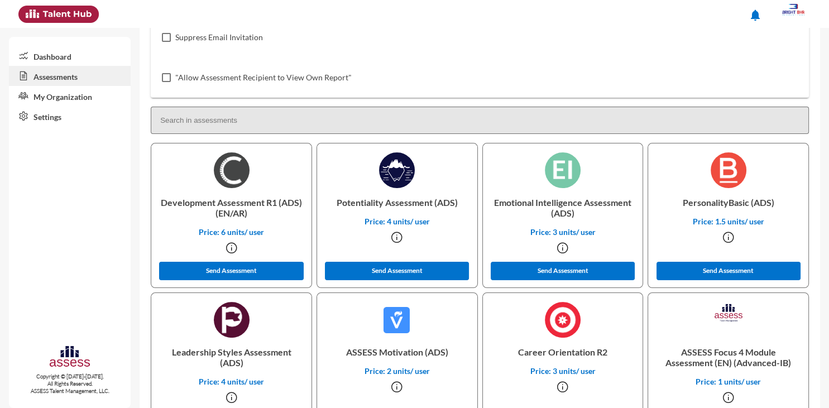
drag, startPoint x: 827, startPoint y: 179, endPoint x: 828, endPoint y: 70, distance: 108.3
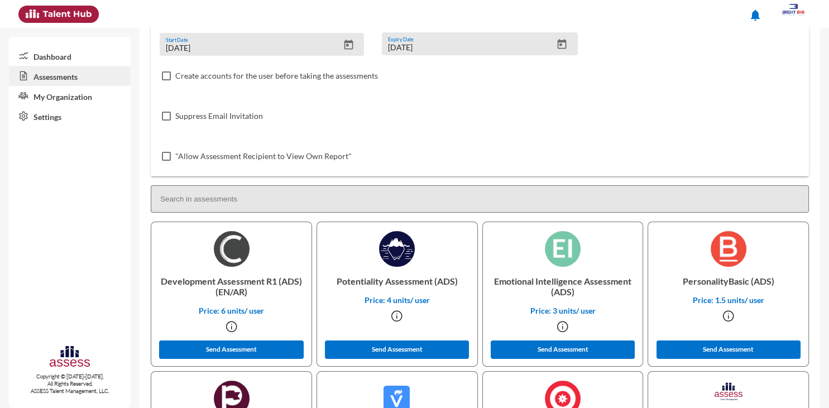
scroll to position [0, 0]
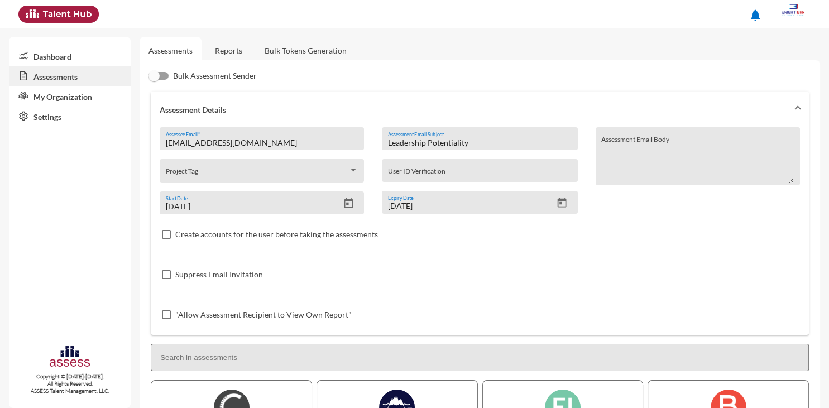
click at [287, 140] on input "[EMAIL_ADDRESS][DOMAIN_NAME]" at bounding box center [262, 142] width 193 height 9
paste input "[EMAIL_ADDRESS][PERSON_NAME][DOMAIN_NAME]"
type input "[PERSON_NAME][EMAIL_ADDRESS][PERSON_NAME][DOMAIN_NAME]"
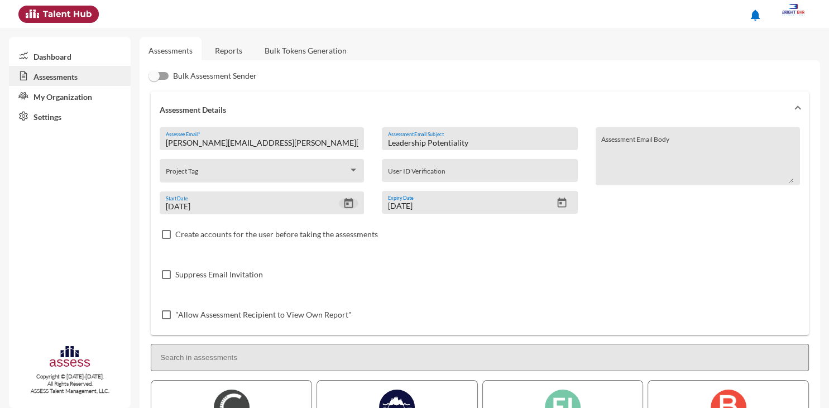
click at [349, 204] on icon "Open calendar" at bounding box center [349, 204] width 12 height 12
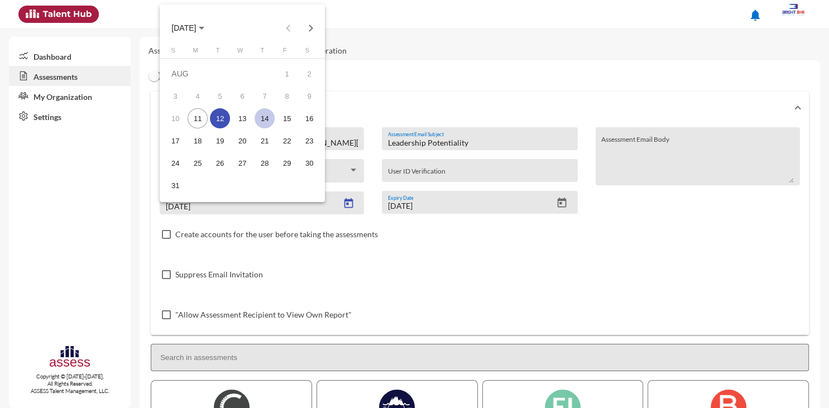
click at [263, 119] on div "14" at bounding box center [265, 118] width 20 height 20
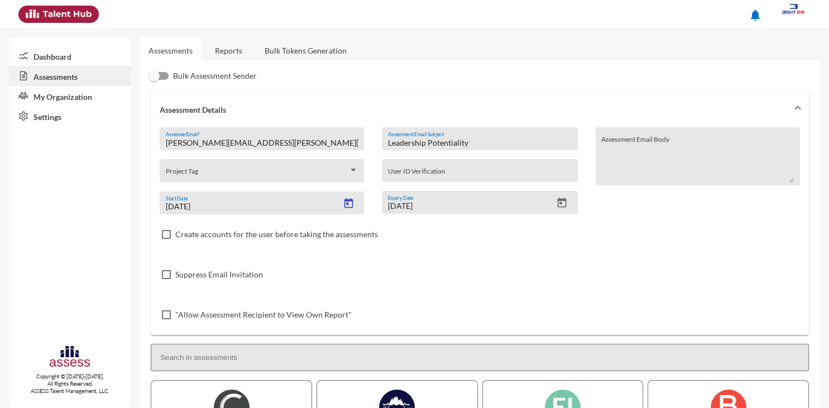
type input "[DATE]"
click at [560, 203] on icon "Open calendar" at bounding box center [562, 203] width 12 height 12
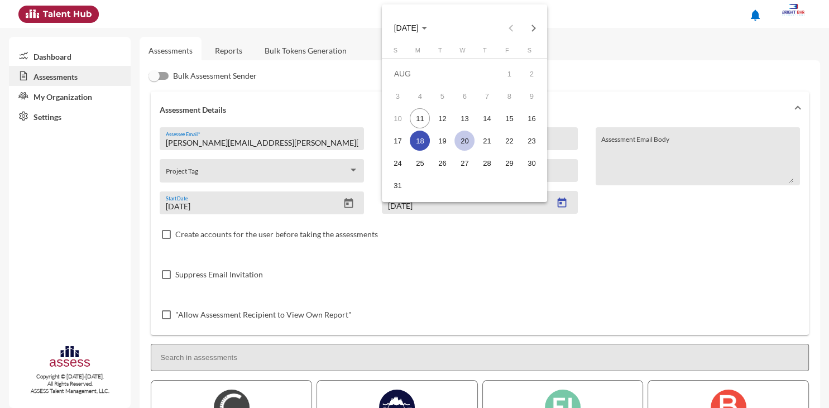
click at [465, 140] on div "20" at bounding box center [464, 141] width 20 height 20
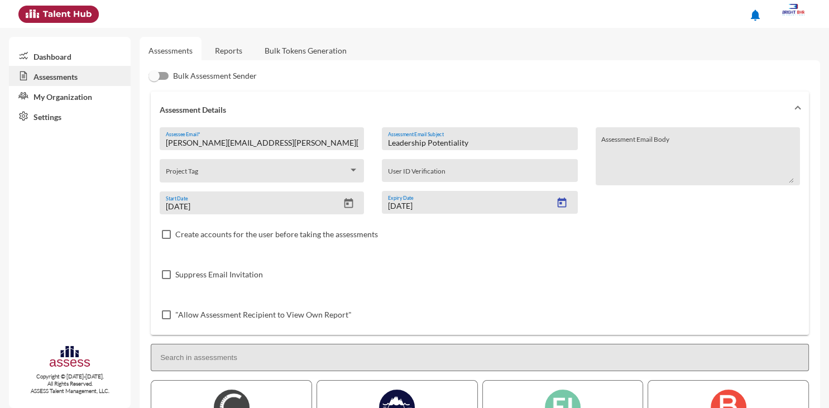
type input "[DATE]"
drag, startPoint x: 826, startPoint y: 102, endPoint x: 828, endPoint y: 175, distance: 73.2
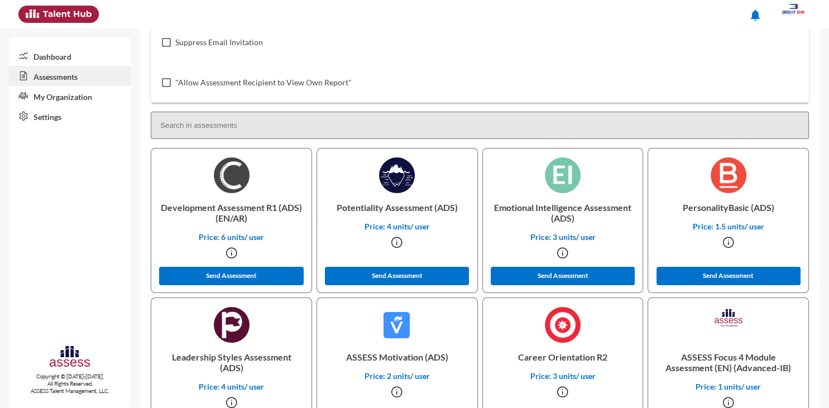
scroll to position [235, 0]
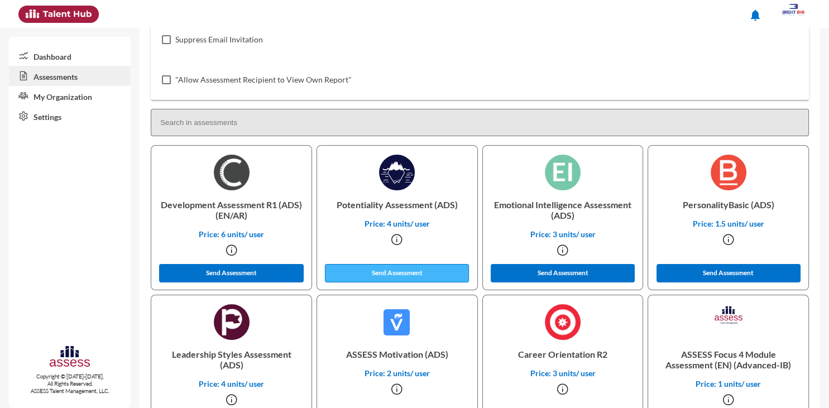
click at [423, 270] on button "Send Assessment" at bounding box center [397, 273] width 144 height 18
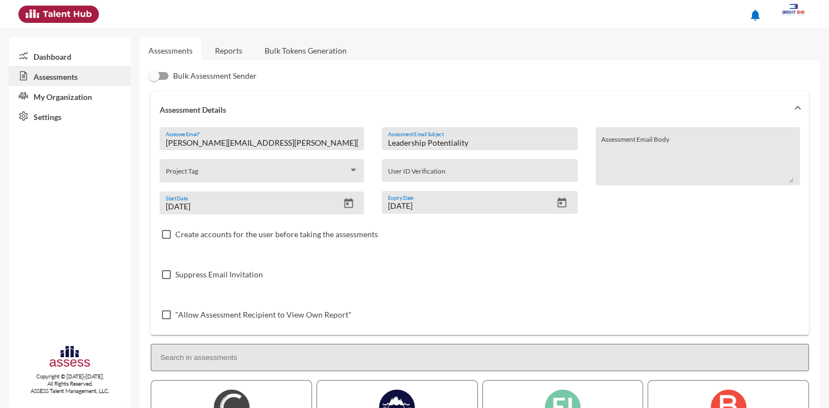
click at [274, 145] on input "[PERSON_NAME][EMAIL_ADDRESS][PERSON_NAME][DOMAIN_NAME]" at bounding box center [262, 142] width 193 height 9
paste input "mahmoud.[PERSON_NAME]"
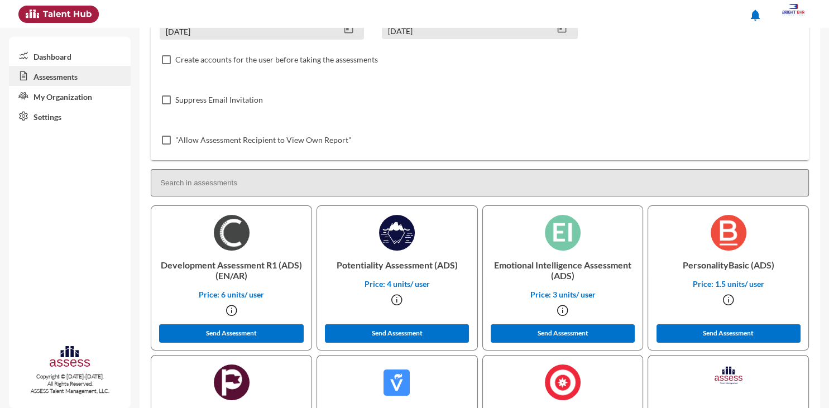
scroll to position [239, 0]
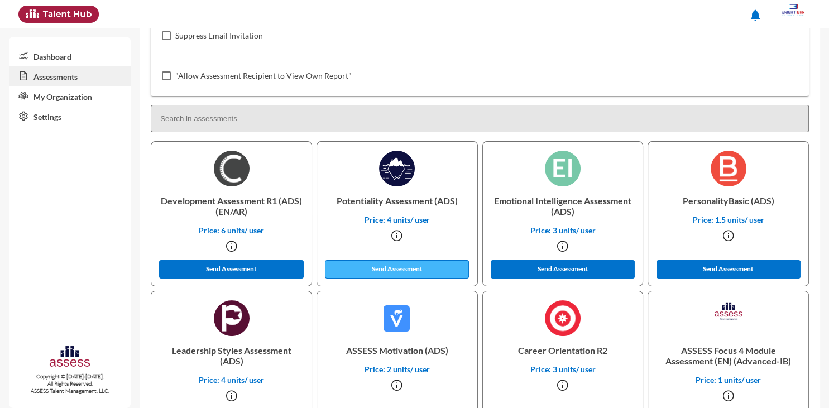
type input "[EMAIL_ADDRESS][PERSON_NAME][DOMAIN_NAME]"
click at [411, 272] on button "Send Assessment" at bounding box center [397, 269] width 144 height 18
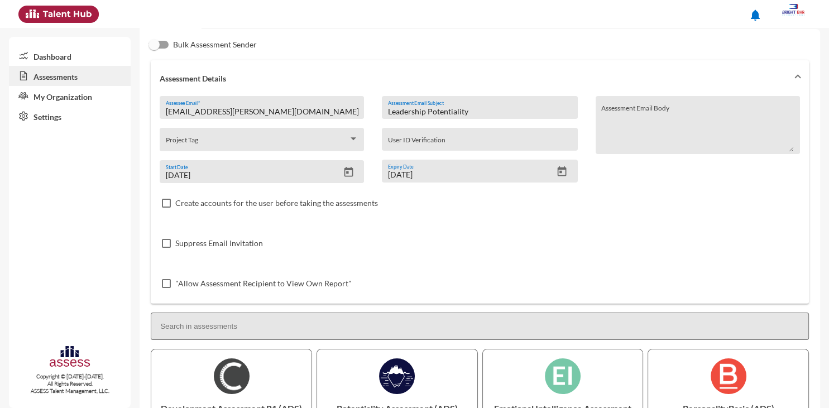
scroll to position [0, 0]
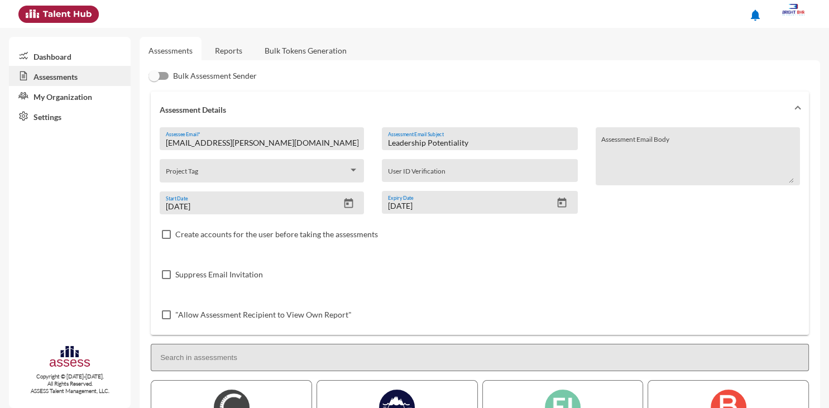
click at [229, 50] on link "Reports" at bounding box center [228, 50] width 45 height 27
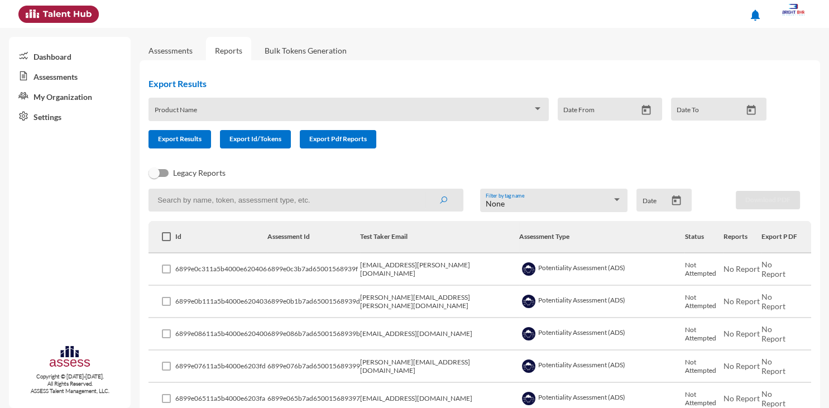
click at [68, 56] on link "Dashboard" at bounding box center [70, 56] width 122 height 20
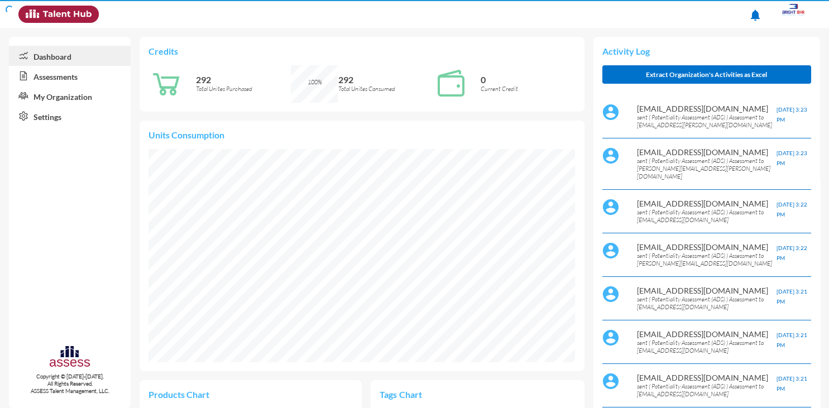
scroll to position [97, 195]
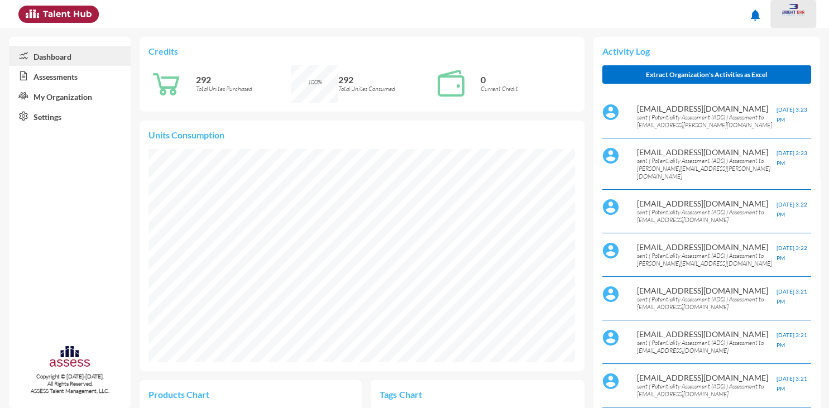
click at [799, 16] on div at bounding box center [793, 14] width 22 height 22
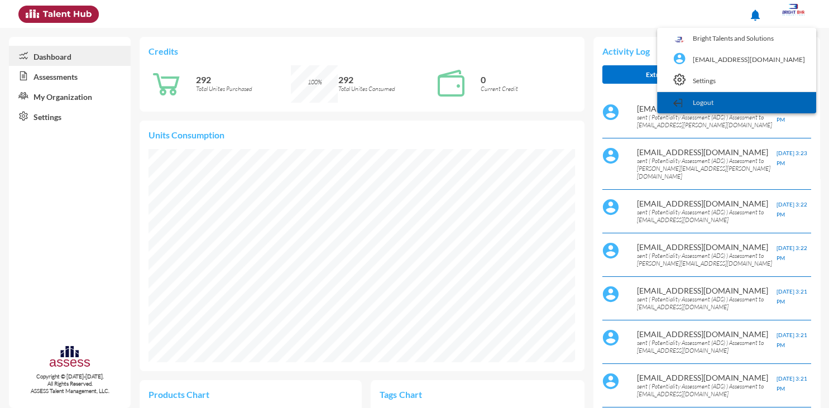
click at [758, 103] on link "Logout" at bounding box center [737, 102] width 148 height 21
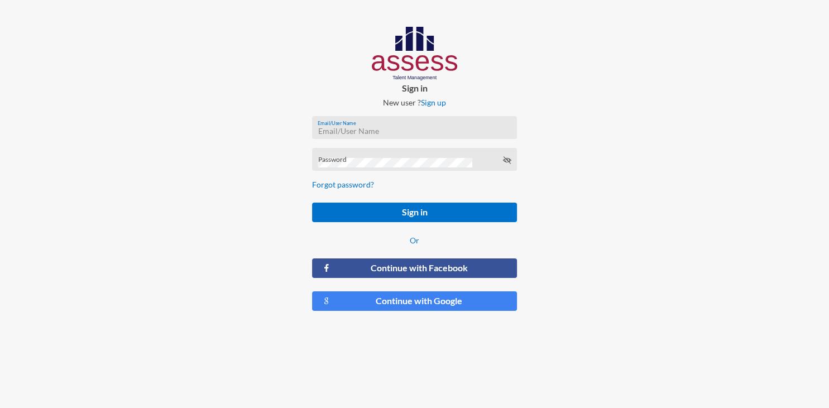
click at [481, 130] on input "Email/User Name" at bounding box center [414, 131] width 193 height 9
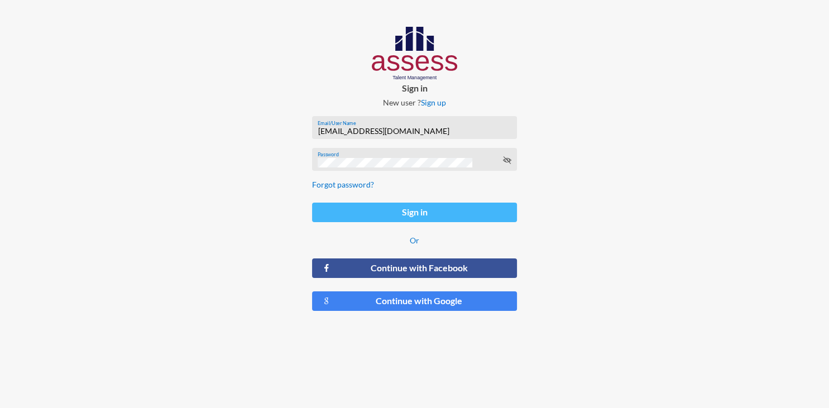
type input "[EMAIL_ADDRESS][DOMAIN_NAME]"
click at [452, 208] on button "Sign in" at bounding box center [414, 213] width 205 height 20
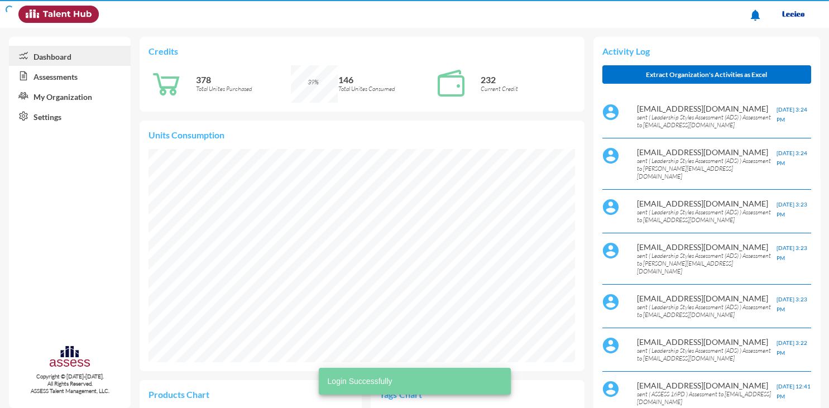
scroll to position [97, 195]
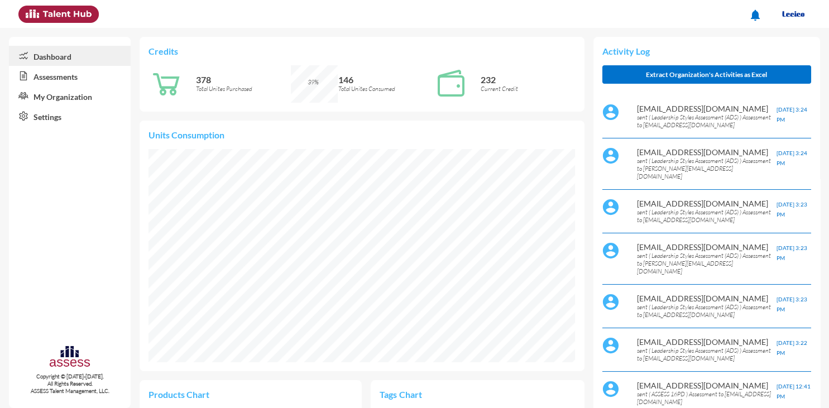
click at [54, 79] on link "Assessments" at bounding box center [70, 76] width 122 height 20
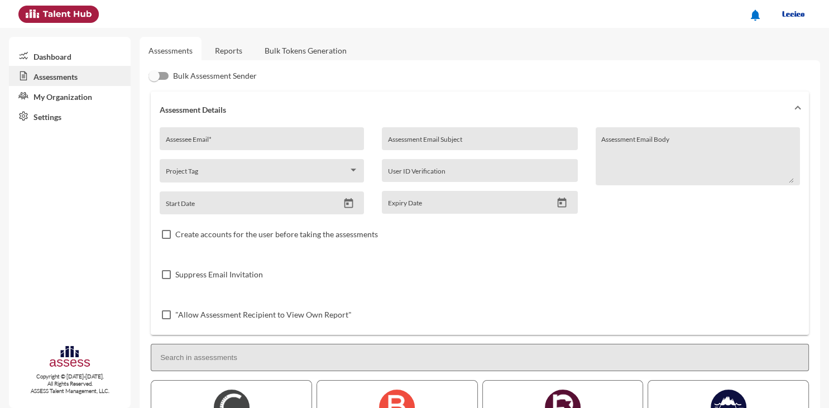
click at [226, 54] on link "Reports" at bounding box center [228, 50] width 45 height 27
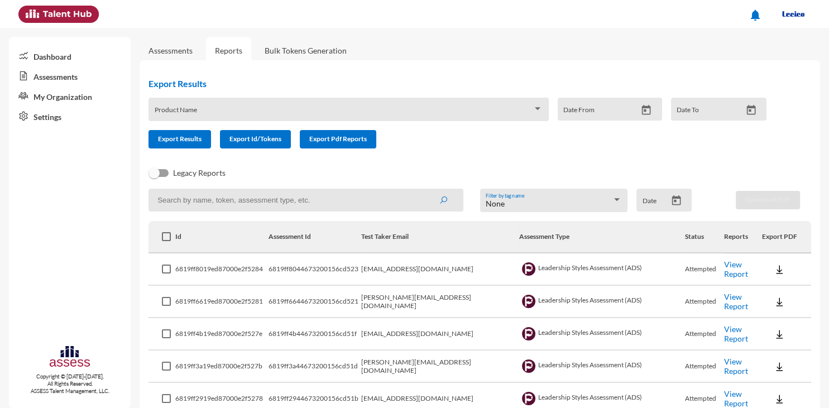
click at [185, 51] on link "Assessments" at bounding box center [170, 50] width 44 height 9
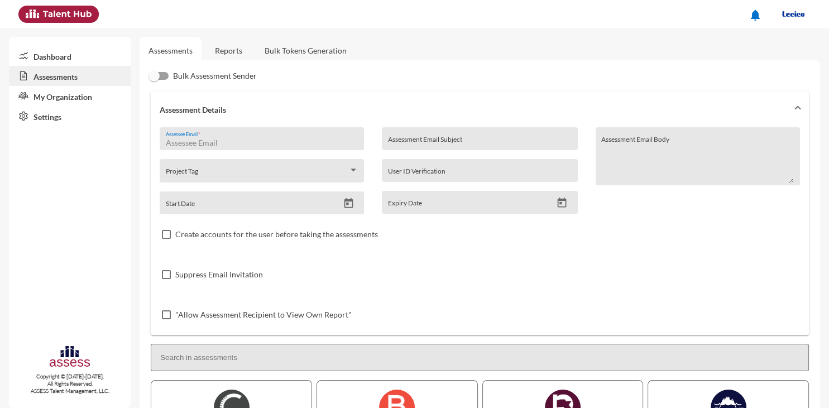
click at [200, 140] on input "Assessee Email *" at bounding box center [262, 142] width 193 height 9
paste input "[EMAIL_ADDRESS][DOMAIN_NAME]"
type input "[EMAIL_ADDRESS][DOMAIN_NAME]"
click at [441, 142] on input "Assessment Email Subject" at bounding box center [480, 142] width 184 height 9
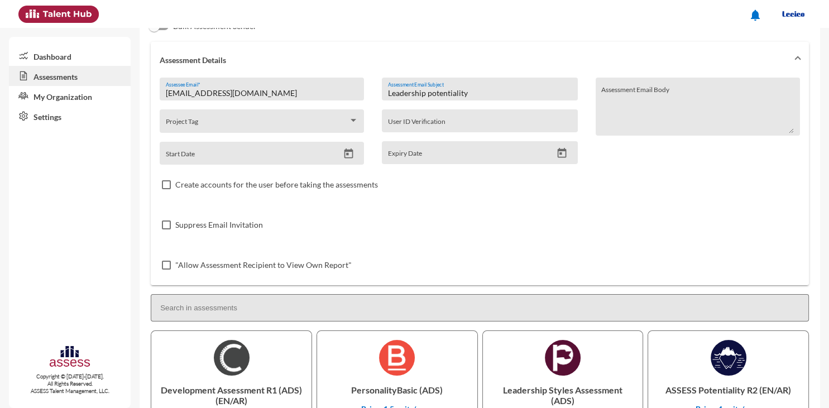
scroll to position [49, 0]
type input "Leadership potentiality"
click at [348, 155] on icon "Open calendar" at bounding box center [348, 154] width 9 height 10
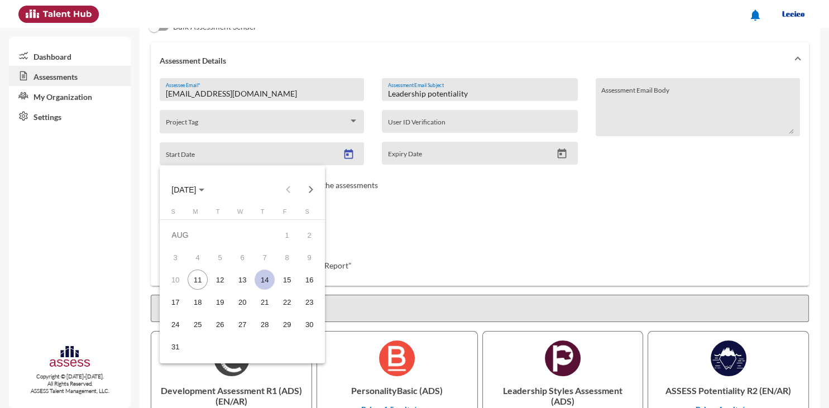
click at [265, 282] on div "14" at bounding box center [265, 280] width 20 height 20
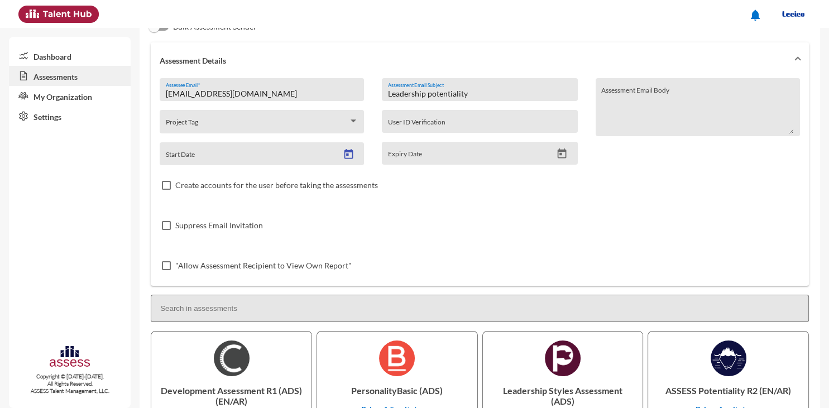
type input "[DATE]"
click at [558, 154] on icon "Open calendar" at bounding box center [562, 153] width 9 height 10
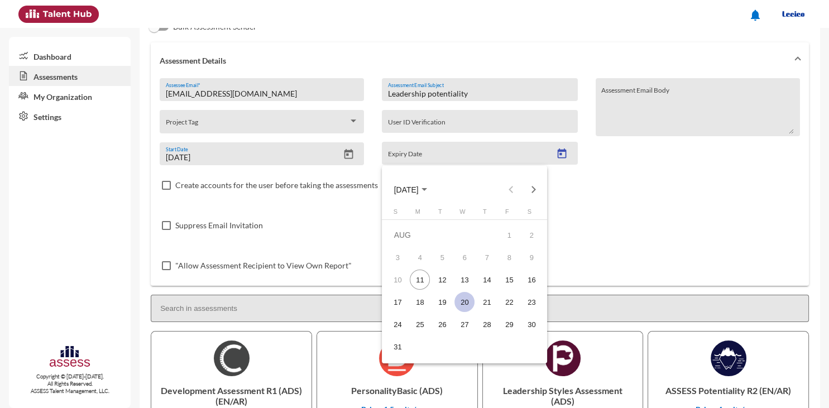
click at [465, 307] on div "20" at bounding box center [464, 302] width 20 height 20
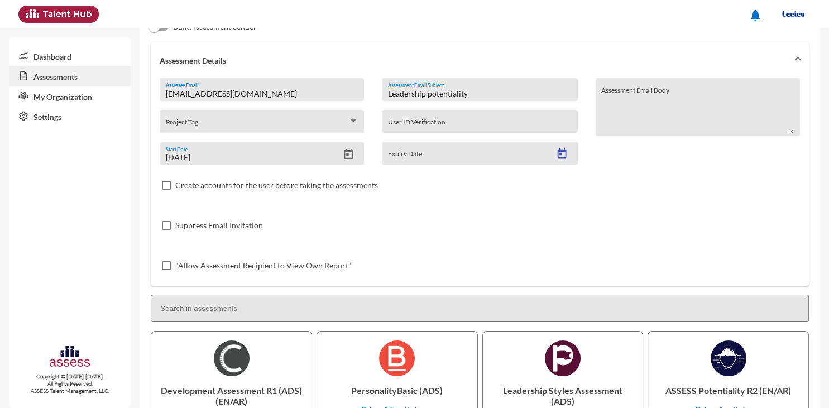
type input "[DATE]"
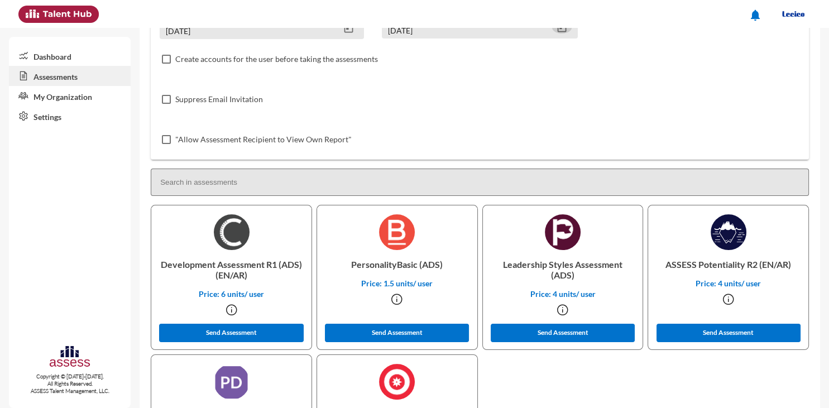
scroll to position [195, 0]
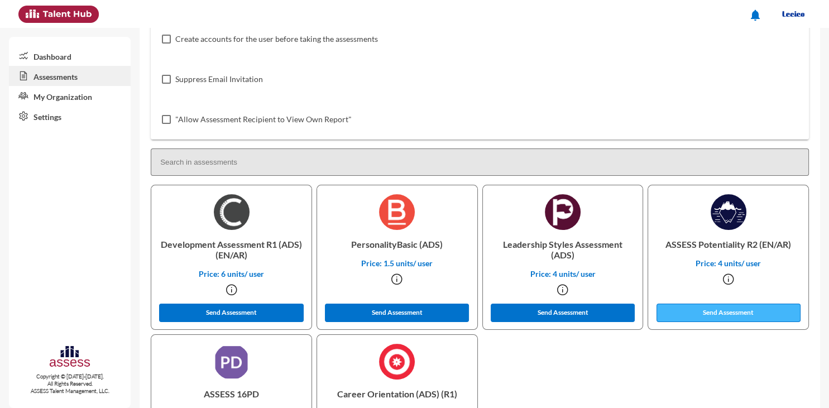
click at [739, 312] on button "Send Assessment" at bounding box center [729, 313] width 144 height 18
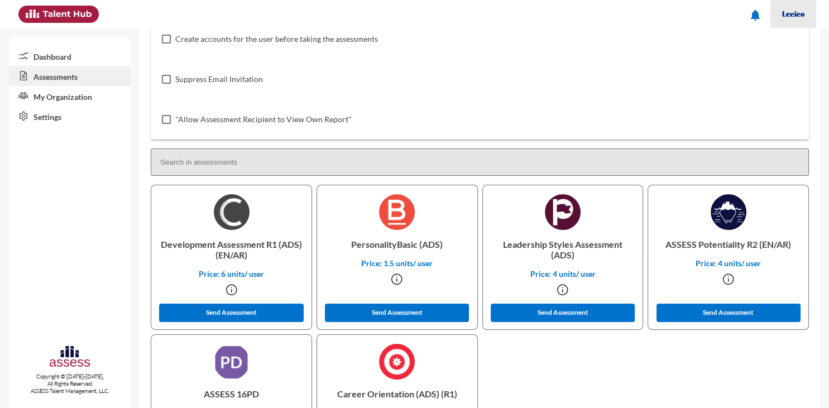
click at [788, 9] on img at bounding box center [793, 14] width 22 height 22
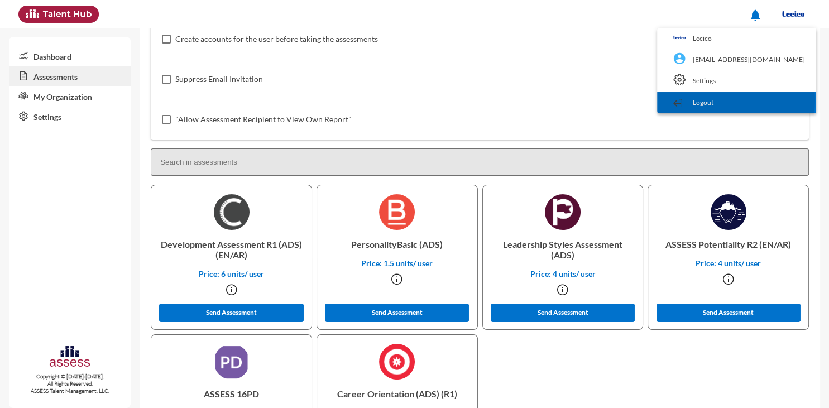
click at [764, 100] on link "Logout" at bounding box center [737, 102] width 148 height 21
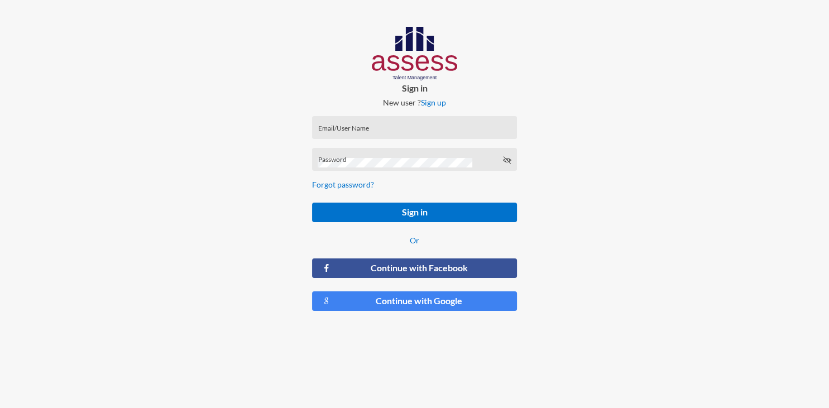
click at [472, 125] on div "Email/User Name" at bounding box center [414, 130] width 193 height 17
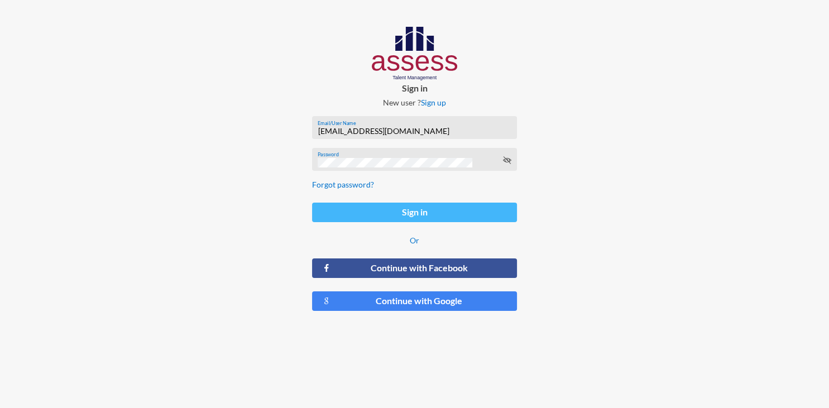
type input "[EMAIL_ADDRESS][DOMAIN_NAME]"
click at [435, 215] on button "Sign in" at bounding box center [414, 213] width 205 height 20
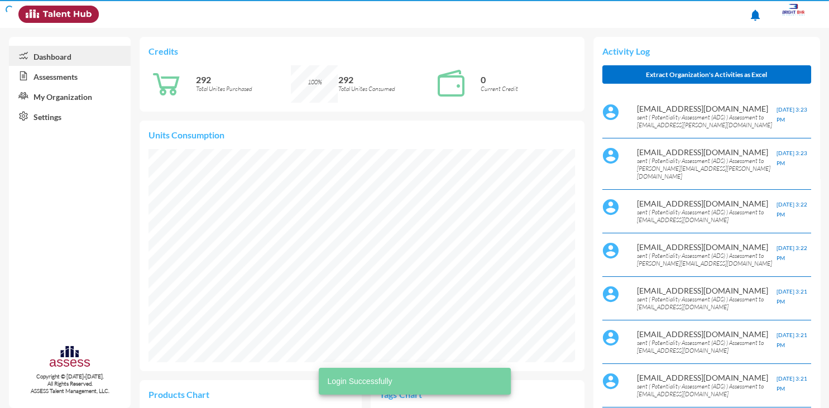
scroll to position [97, 195]
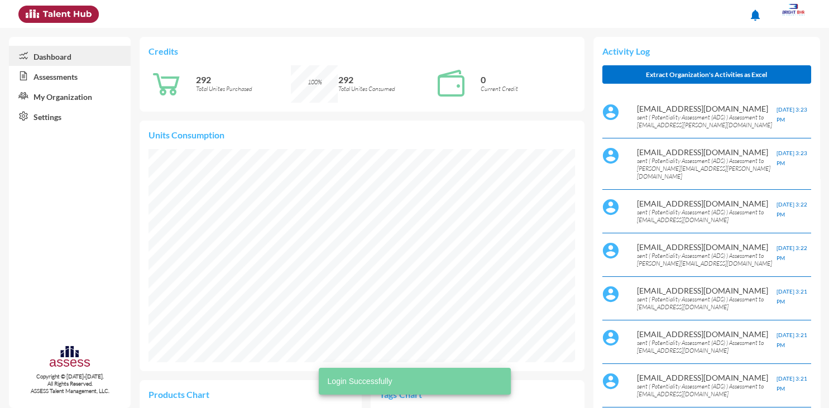
click at [65, 78] on link "Assessments" at bounding box center [70, 76] width 122 height 20
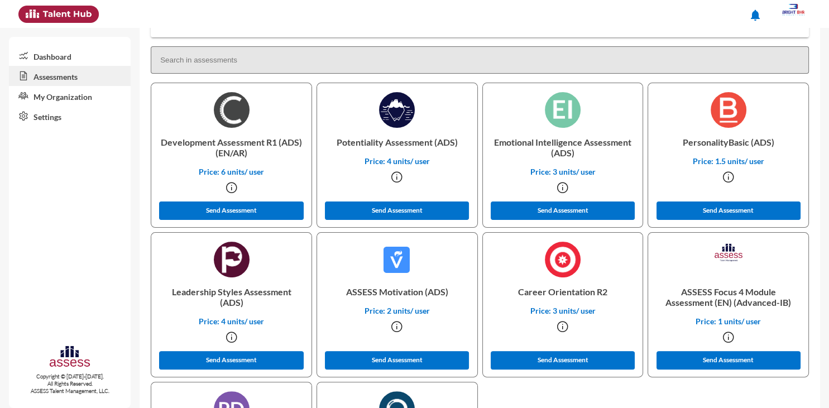
scroll to position [300, 0]
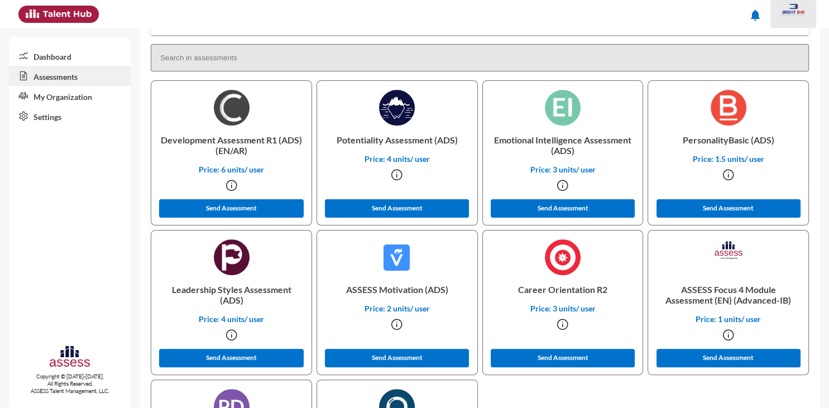
click at [787, 7] on img at bounding box center [793, 10] width 22 height 12
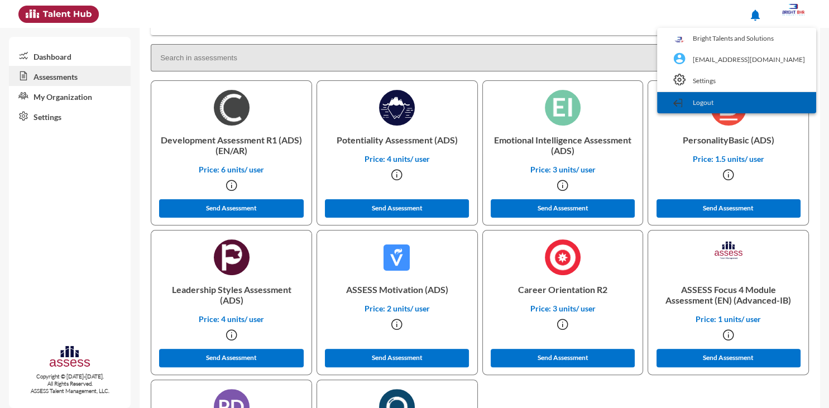
click at [775, 100] on link "Logout" at bounding box center [737, 102] width 148 height 21
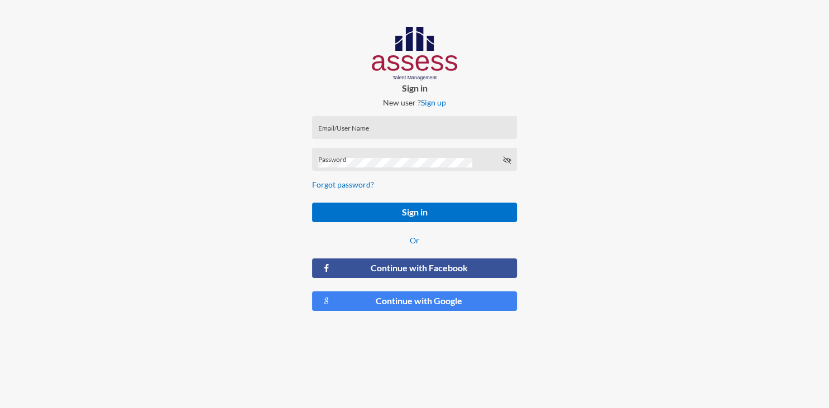
click at [461, 122] on div "Email/User Name" at bounding box center [414, 127] width 205 height 23
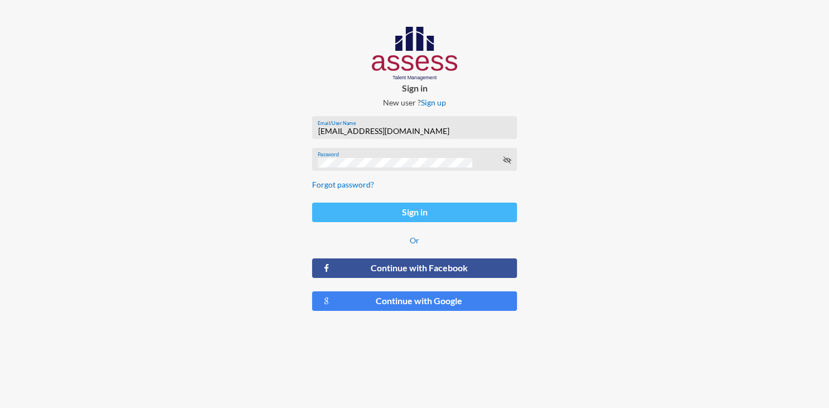
type input "[EMAIL_ADDRESS][DOMAIN_NAME]"
click at [452, 208] on button "Sign in" at bounding box center [414, 213] width 205 height 20
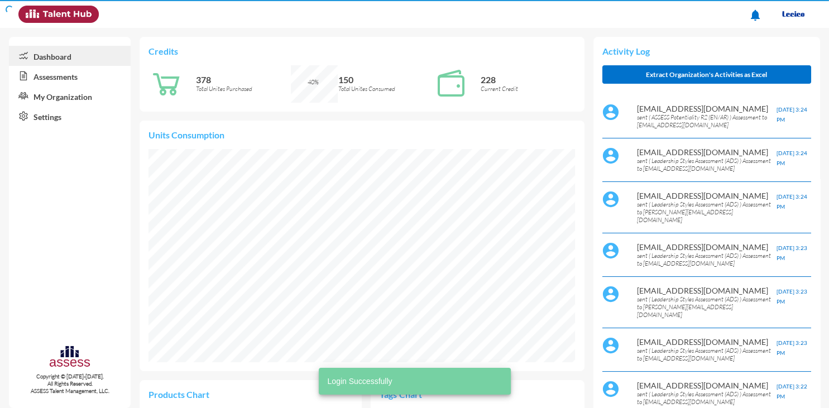
scroll to position [97, 195]
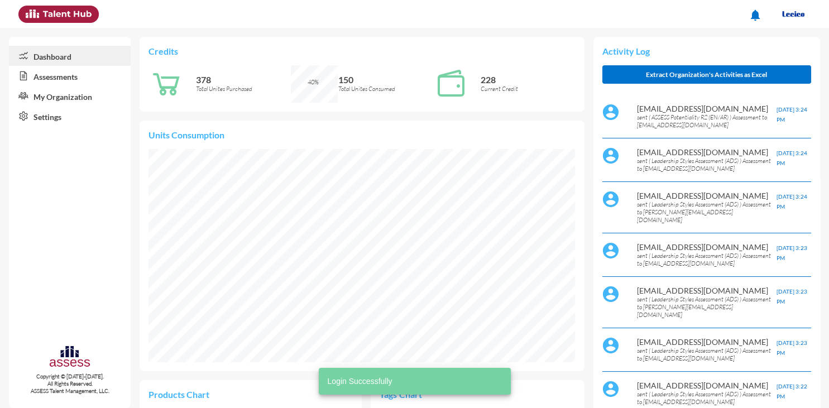
click at [71, 76] on link "Assessments" at bounding box center [70, 76] width 122 height 20
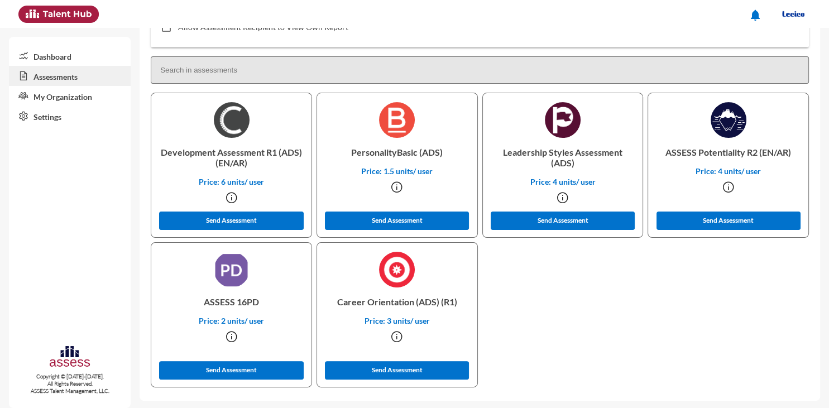
scroll to position [289, 0]
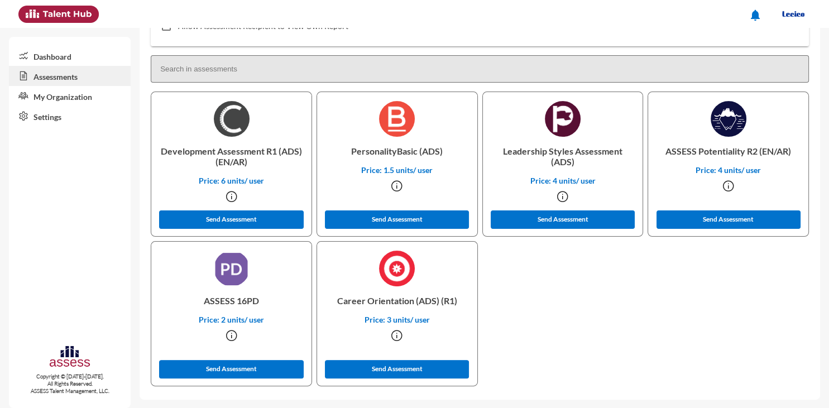
click at [729, 184] on icon at bounding box center [728, 185] width 13 height 13
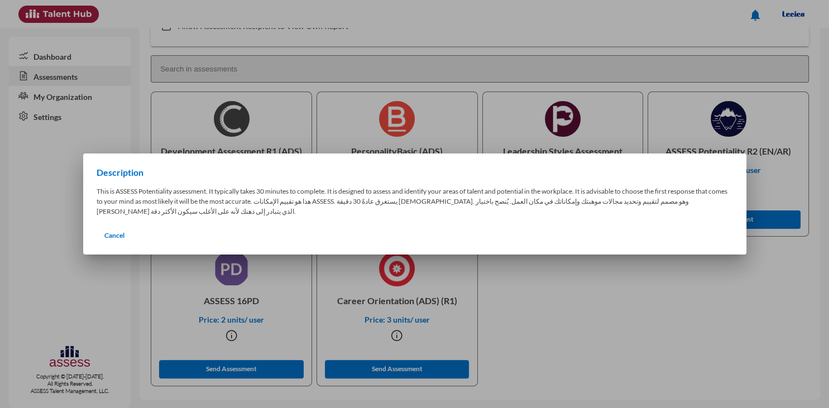
click at [22, 174] on div at bounding box center [414, 204] width 829 height 408
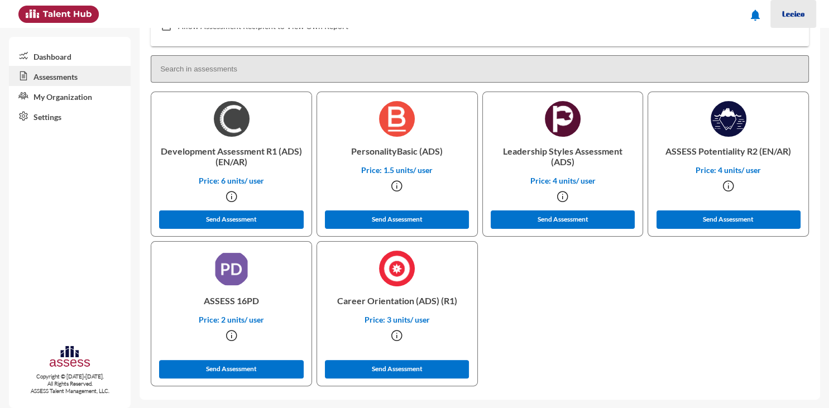
click at [797, 17] on img at bounding box center [793, 14] width 22 height 22
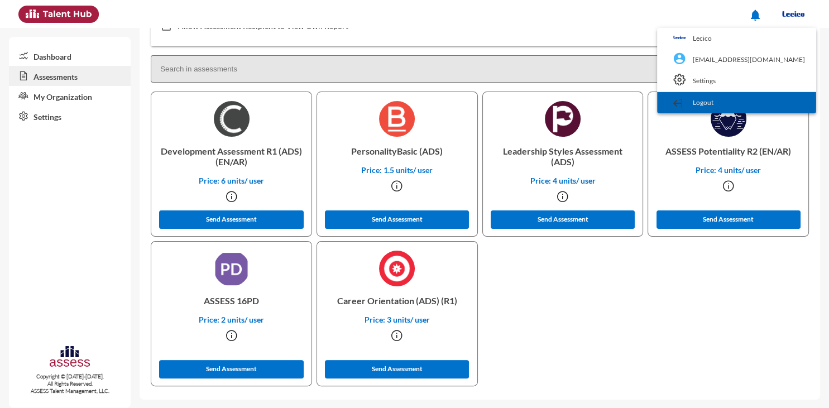
click at [765, 102] on link "Logout" at bounding box center [737, 102] width 148 height 21
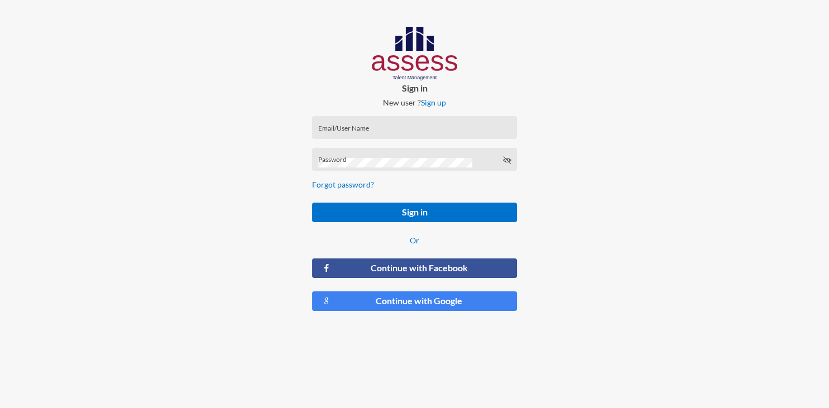
click at [475, 123] on div "Email/User Name" at bounding box center [414, 130] width 193 height 17
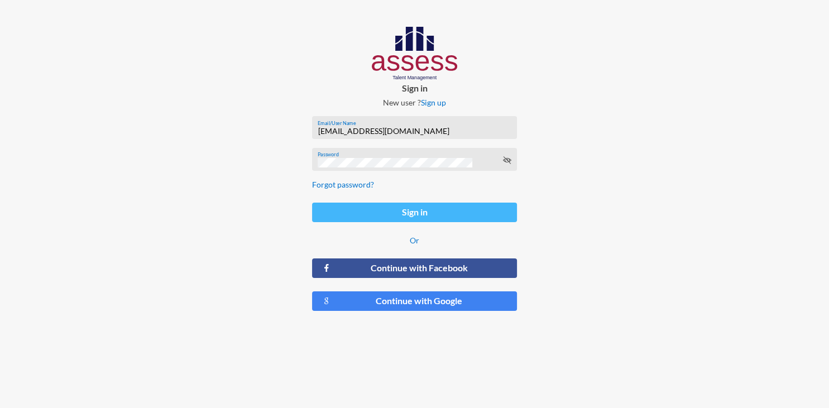
type input "[EMAIL_ADDRESS][DOMAIN_NAME]"
click at [438, 213] on button "Sign in" at bounding box center [414, 213] width 205 height 20
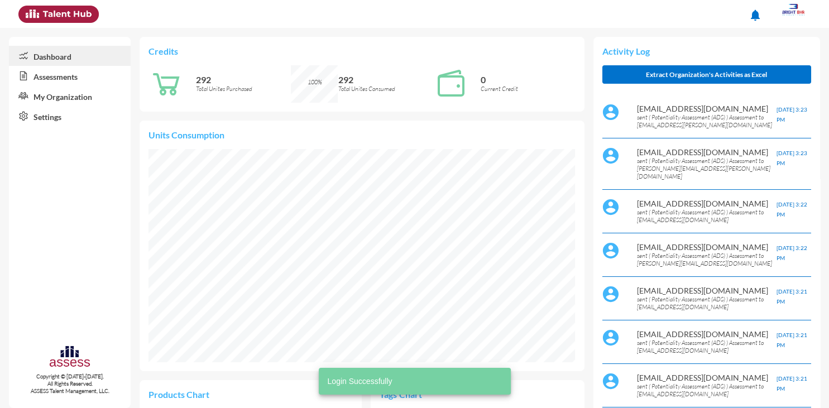
scroll to position [213, 427]
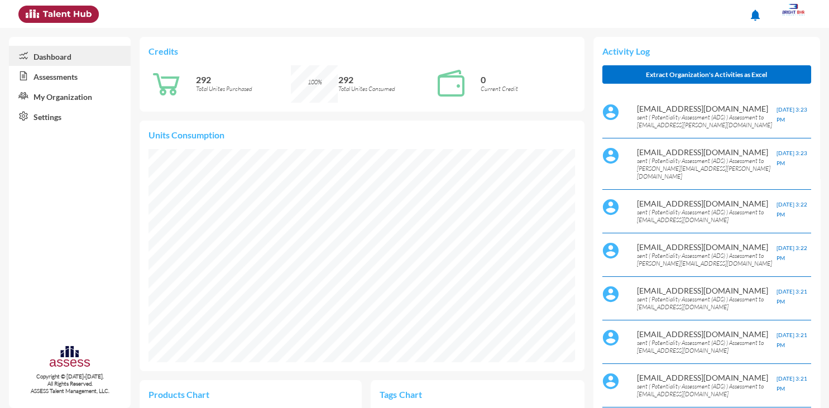
click at [64, 77] on link "Assessments" at bounding box center [70, 76] width 122 height 20
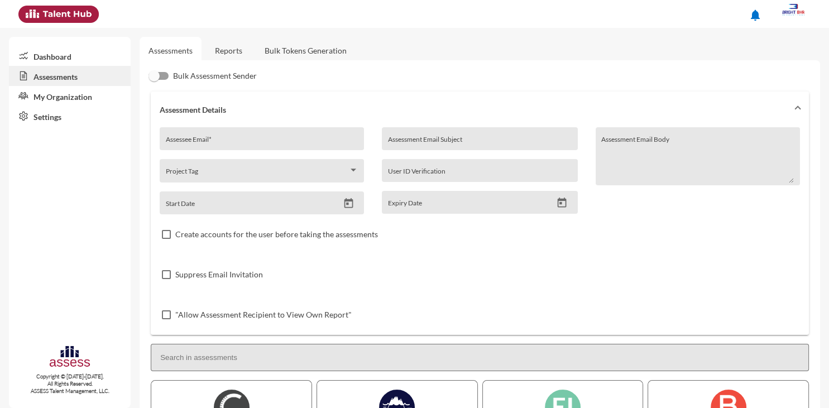
click at [232, 50] on link "Reports" at bounding box center [228, 50] width 45 height 27
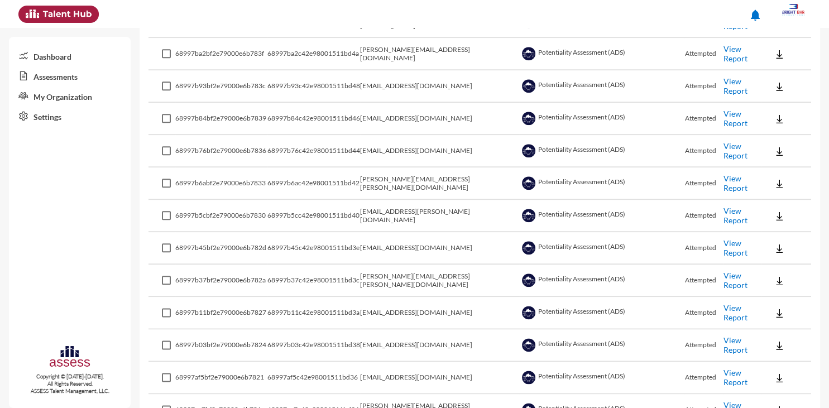
scroll to position [1280, 0]
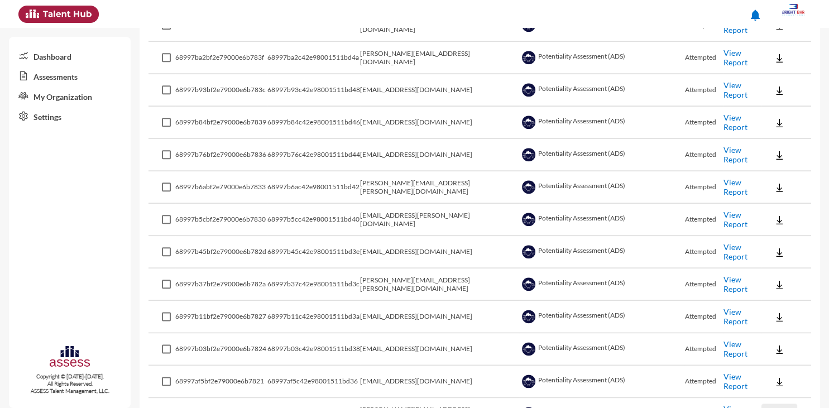
click at [783, 408] on img at bounding box center [779, 414] width 11 height 11
click at [783, 356] on button "EN" at bounding box center [791, 362] width 63 height 21
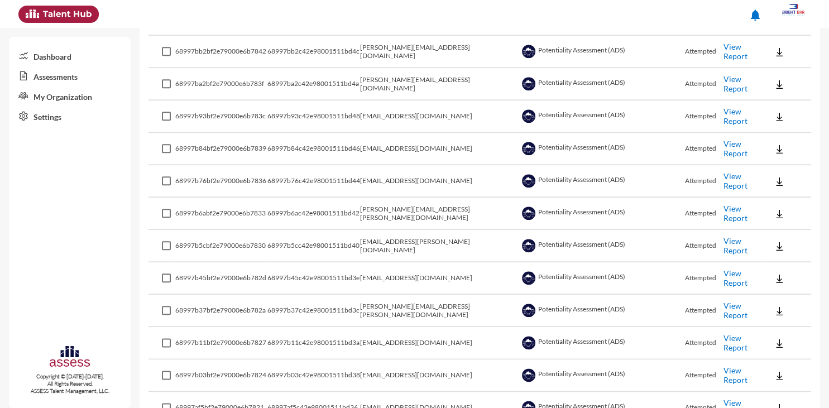
scroll to position [1250, 0]
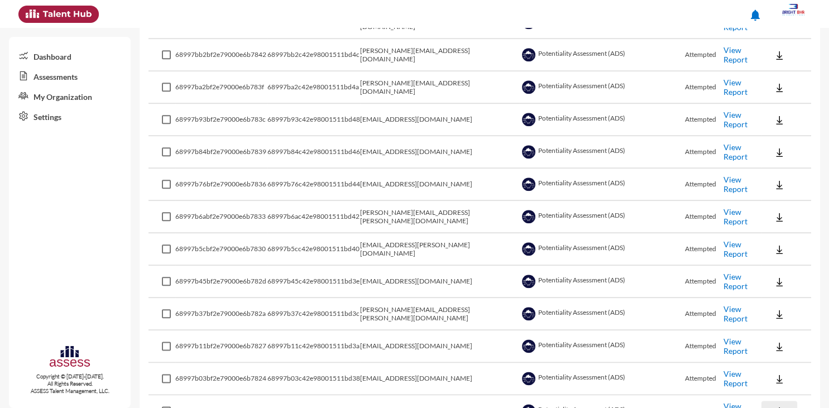
click at [774, 406] on img at bounding box center [779, 411] width 11 height 11
click at [777, 357] on button "EN" at bounding box center [791, 359] width 63 height 21
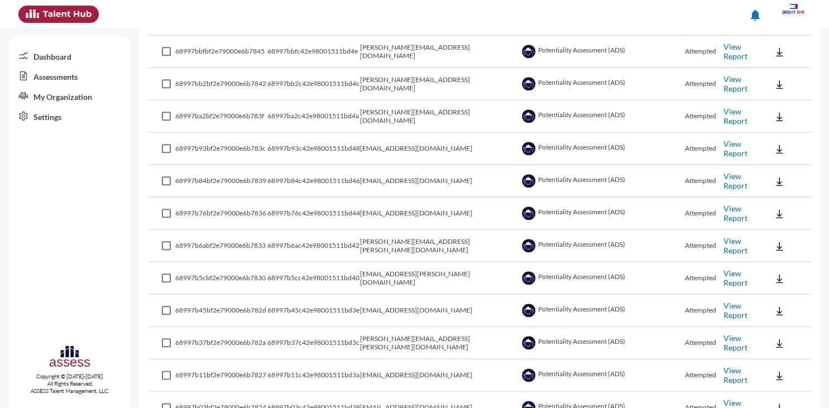
click at [778, 403] on img at bounding box center [779, 408] width 11 height 11
click at [780, 354] on button "EN" at bounding box center [791, 356] width 63 height 21
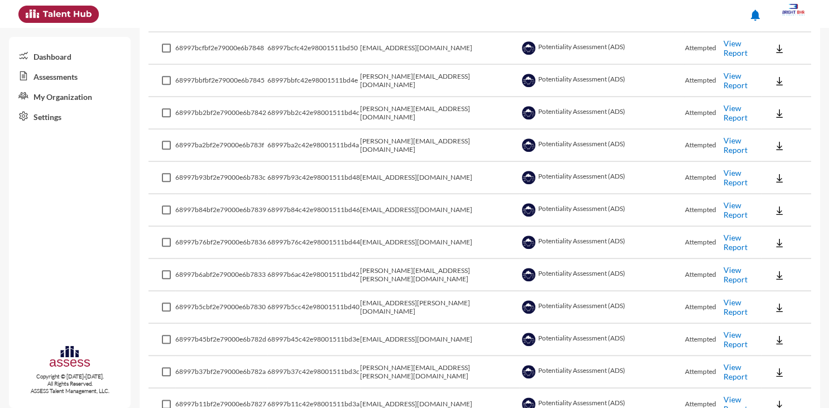
scroll to position [1192, 0]
click at [777, 400] on img at bounding box center [779, 405] width 11 height 11
click at [782, 353] on button "EN" at bounding box center [791, 354] width 63 height 21
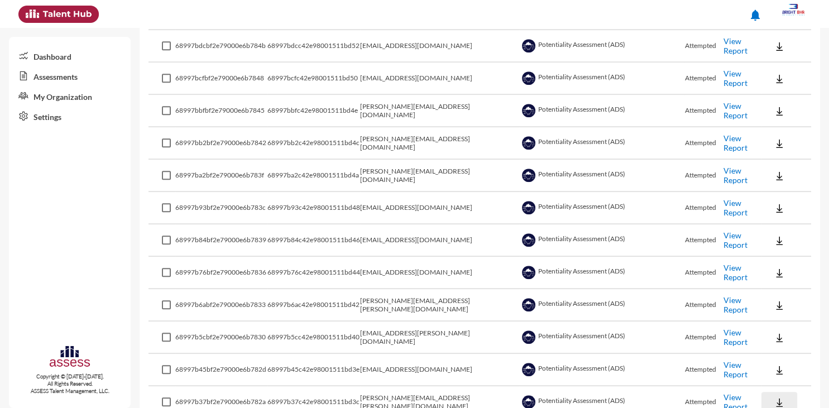
click at [778, 397] on img at bounding box center [779, 402] width 11 height 11
click at [783, 352] on button "EN" at bounding box center [791, 351] width 63 height 21
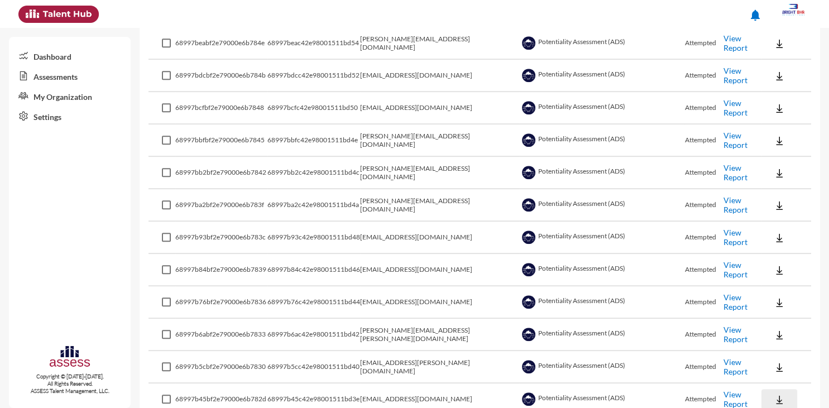
click at [781, 394] on img at bounding box center [779, 399] width 11 height 11
click at [780, 343] on button "EN" at bounding box center [791, 348] width 63 height 21
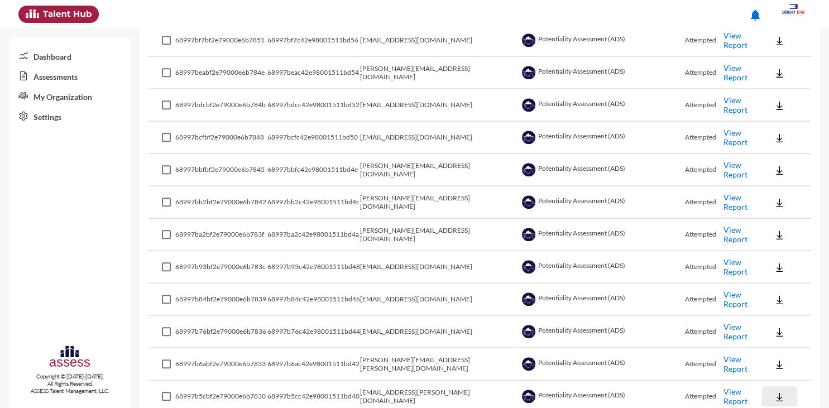
click at [777, 391] on img at bounding box center [779, 396] width 11 height 11
click at [788, 341] on button "EN" at bounding box center [791, 346] width 63 height 21
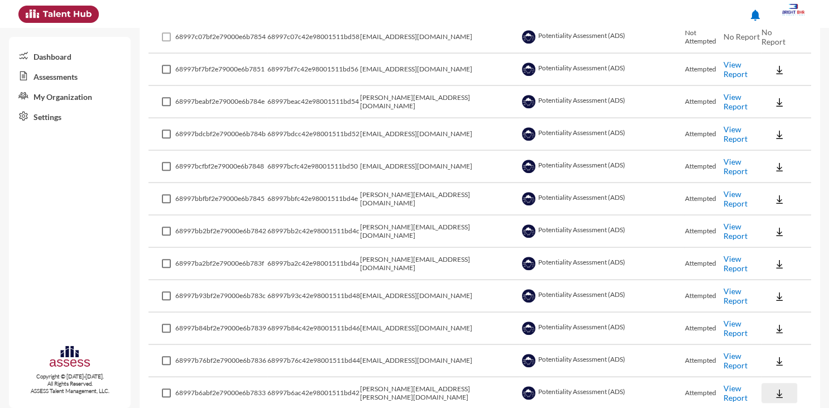
click at [778, 388] on img at bounding box center [779, 393] width 11 height 11
click at [786, 346] on button "EN" at bounding box center [791, 343] width 63 height 21
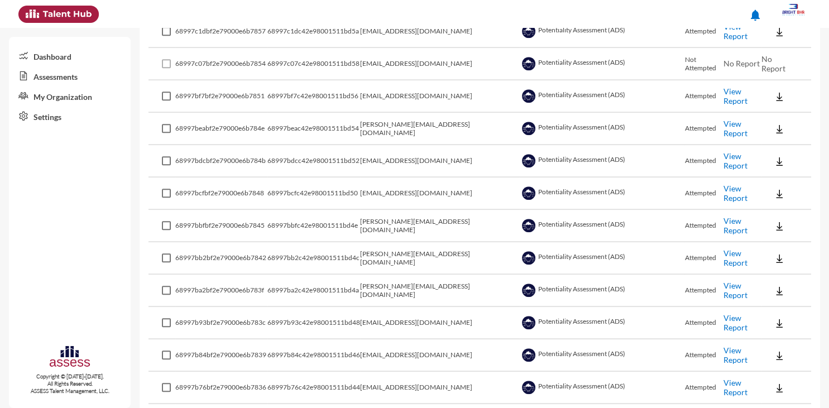
scroll to position [1044, 0]
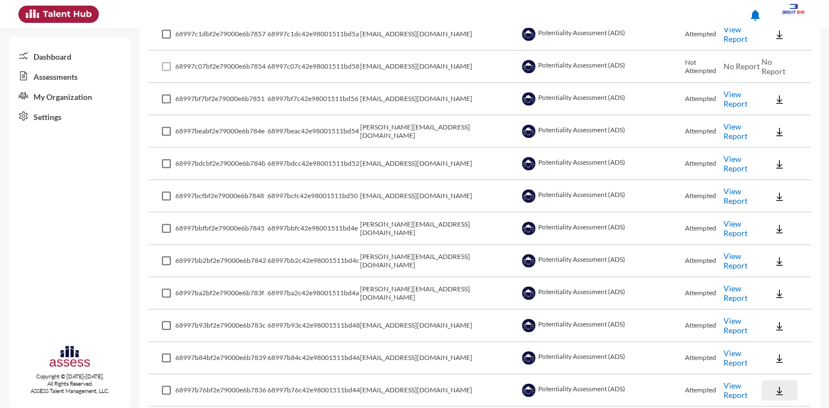
click at [777, 385] on img at bounding box center [779, 390] width 11 height 11
click at [781, 338] on button "EN" at bounding box center [791, 340] width 63 height 21
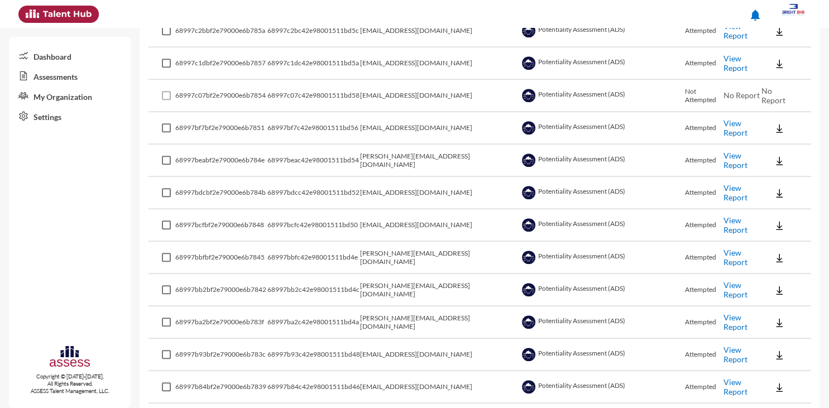
scroll to position [1015, 0]
click at [780, 382] on img at bounding box center [779, 387] width 11 height 11
click at [776, 341] on button "EN" at bounding box center [791, 338] width 63 height 21
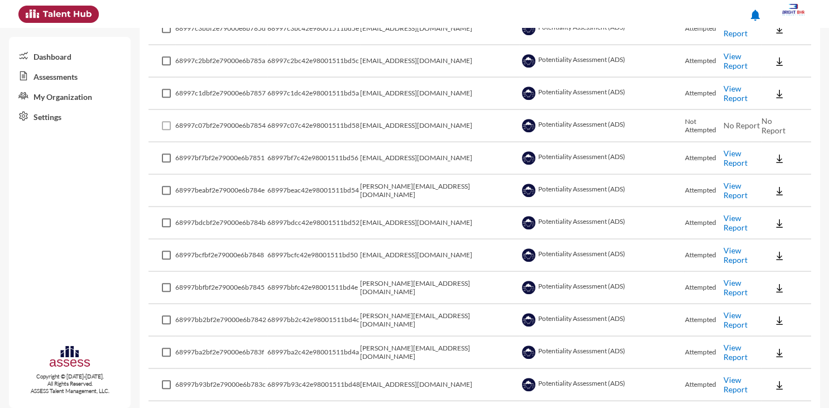
scroll to position [956, 0]
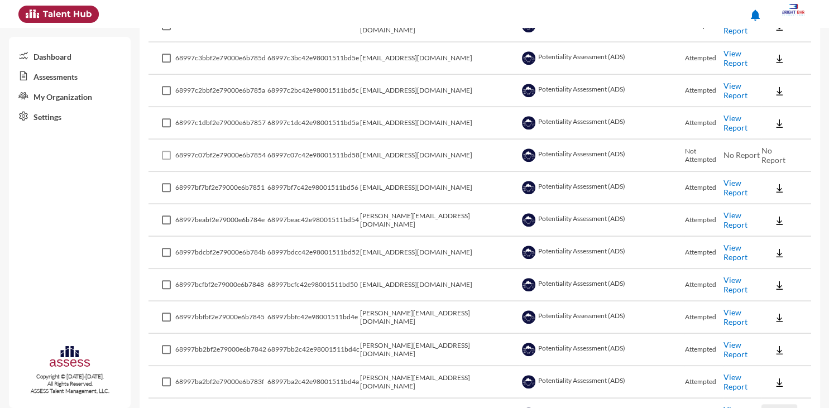
click at [777, 408] on img at bounding box center [779, 414] width 11 height 11
click at [787, 363] on button "EN" at bounding box center [791, 364] width 63 height 21
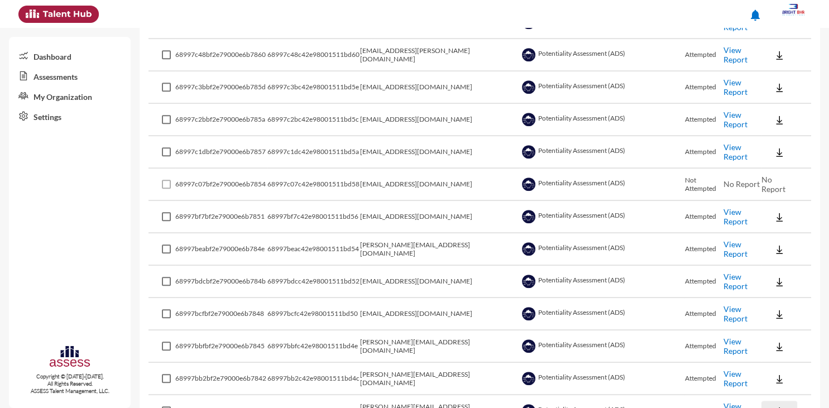
click at [779, 406] on img at bounding box center [779, 411] width 11 height 11
click at [786, 354] on button "EN" at bounding box center [791, 362] width 63 height 21
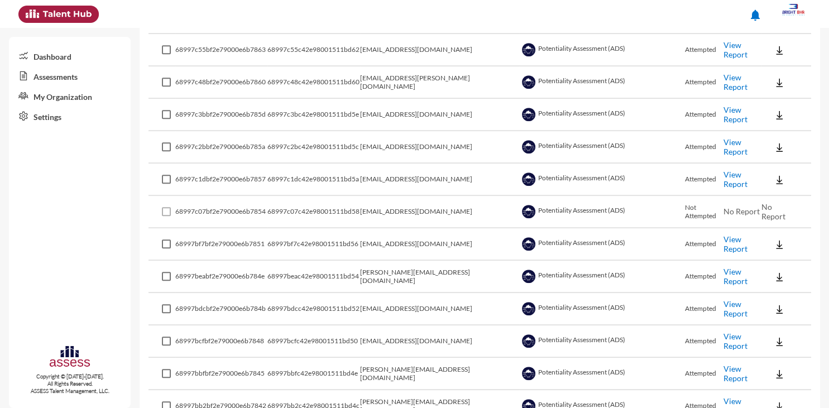
scroll to position [897, 0]
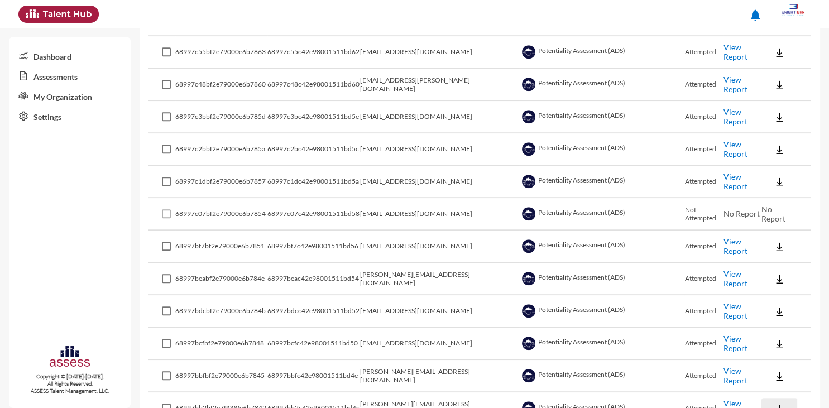
click at [780, 403] on img at bounding box center [779, 408] width 11 height 11
click at [787, 363] on button "EN" at bounding box center [791, 359] width 63 height 21
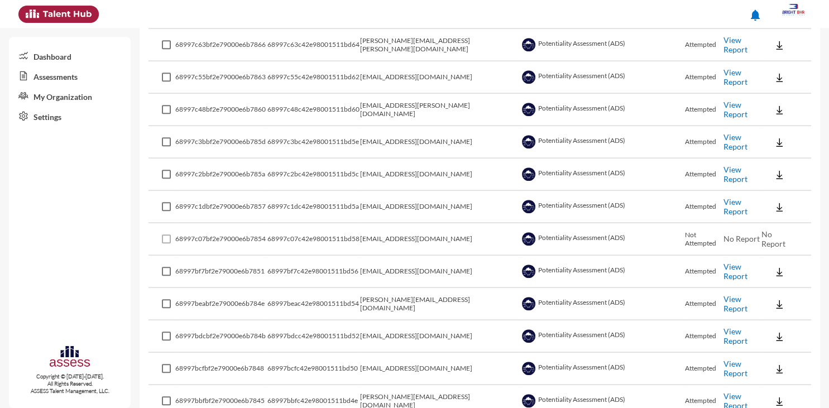
scroll to position [868, 0]
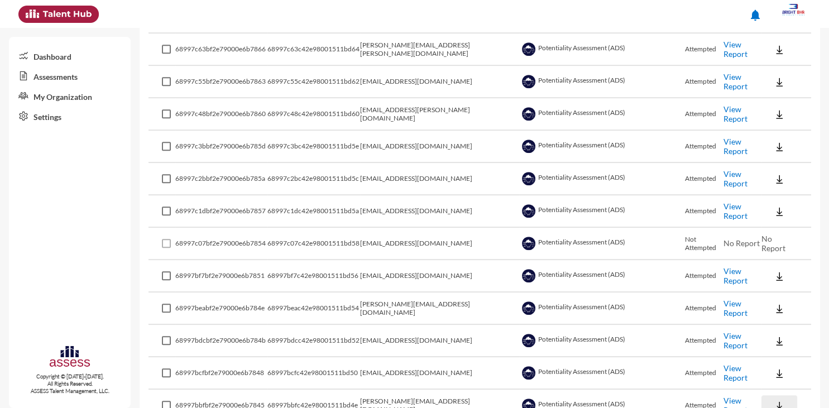
click at [778, 395] on button at bounding box center [779, 405] width 36 height 20
click at [782, 354] on button "EN" at bounding box center [791, 356] width 63 height 21
click at [777, 400] on img at bounding box center [779, 405] width 11 height 11
click at [781, 356] on button "EN" at bounding box center [791, 356] width 63 height 21
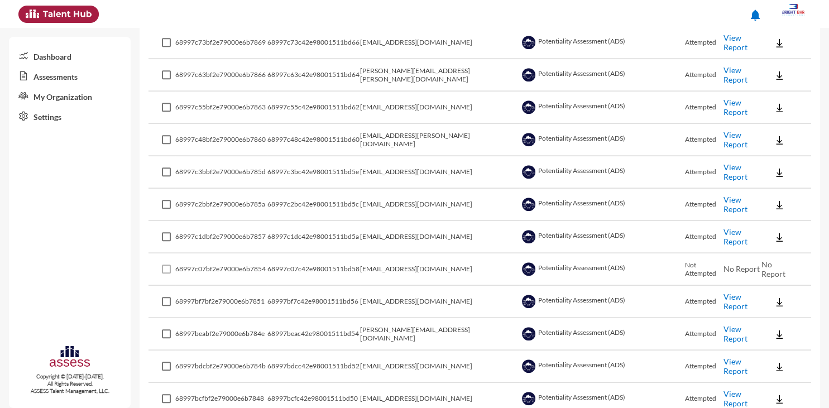
scroll to position [838, 0]
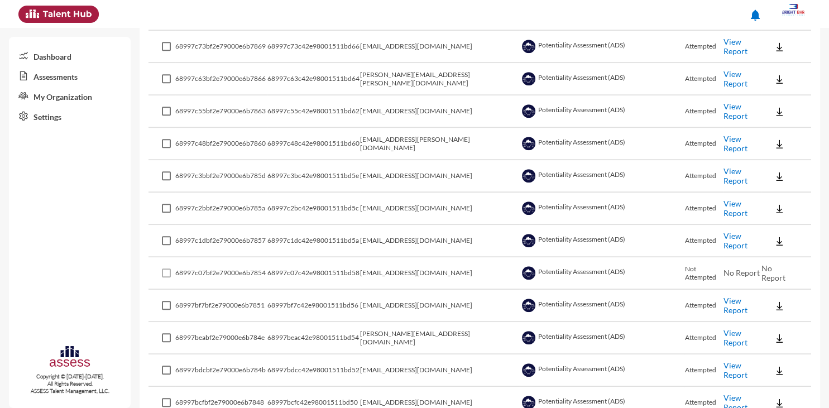
click at [781, 397] on img at bounding box center [779, 402] width 11 height 11
click at [779, 357] on button "EN" at bounding box center [791, 354] width 63 height 21
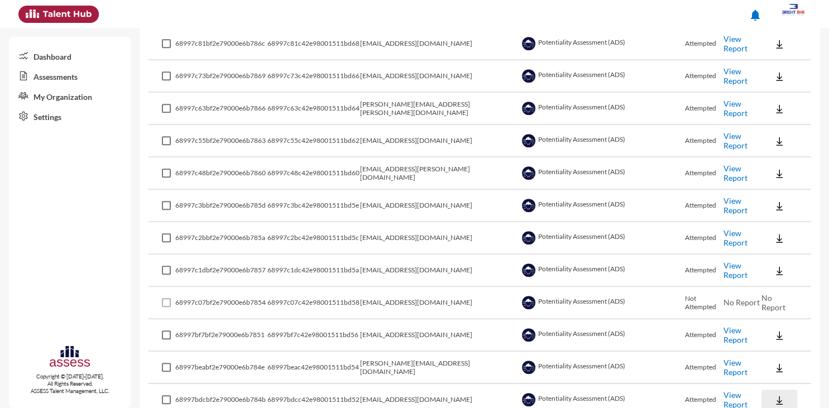
click at [779, 399] on img at bounding box center [779, 400] width 11 height 11
click at [770, 354] on button "EN" at bounding box center [791, 351] width 63 height 21
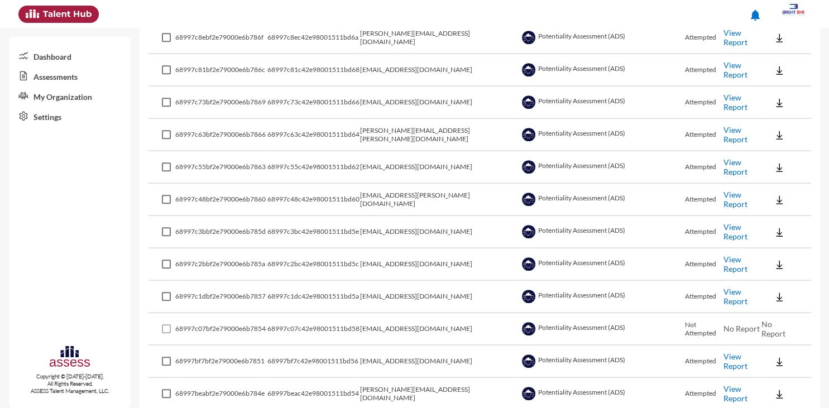
scroll to position [779, 0]
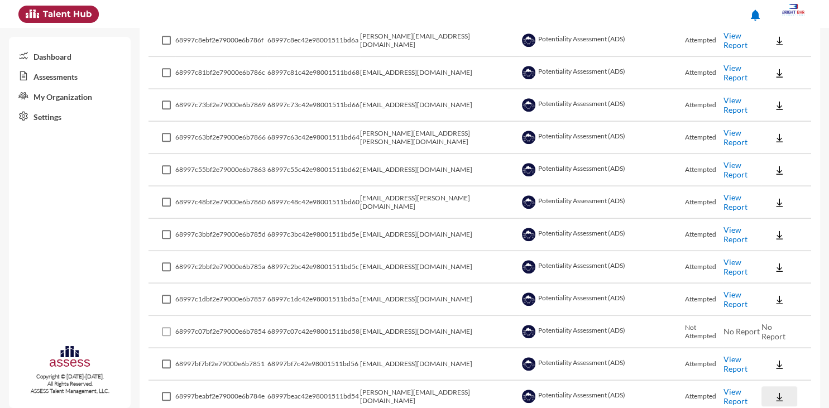
click at [778, 391] on img at bounding box center [779, 396] width 11 height 11
click at [768, 348] on button "EN" at bounding box center [791, 348] width 63 height 21
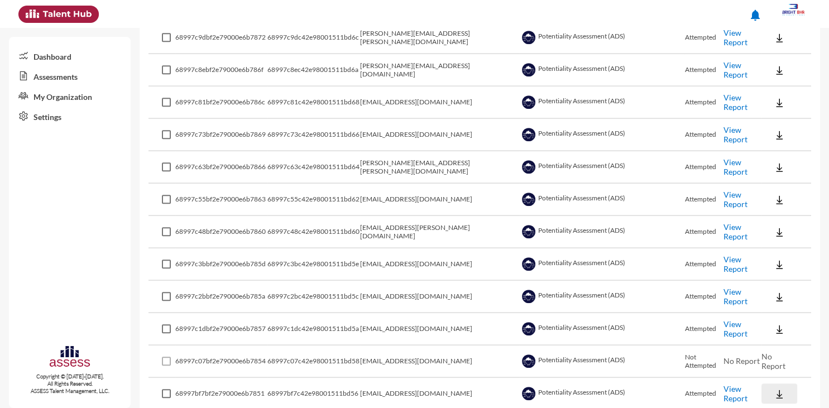
click at [781, 389] on img at bounding box center [779, 394] width 11 height 11
click at [772, 346] on button "EN" at bounding box center [791, 346] width 63 height 21
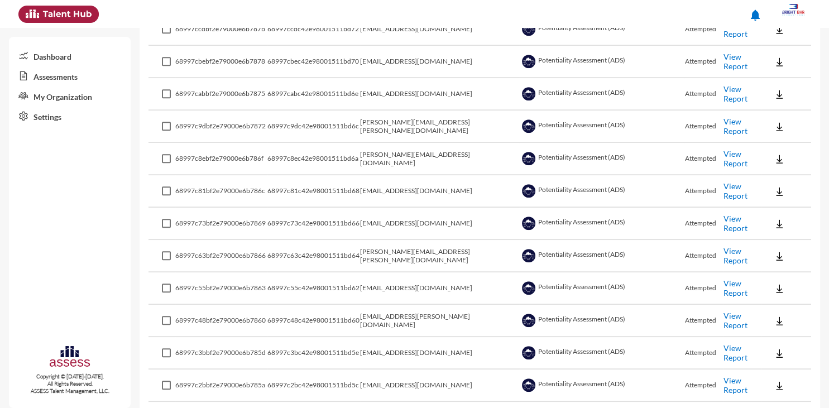
scroll to position [678, 0]
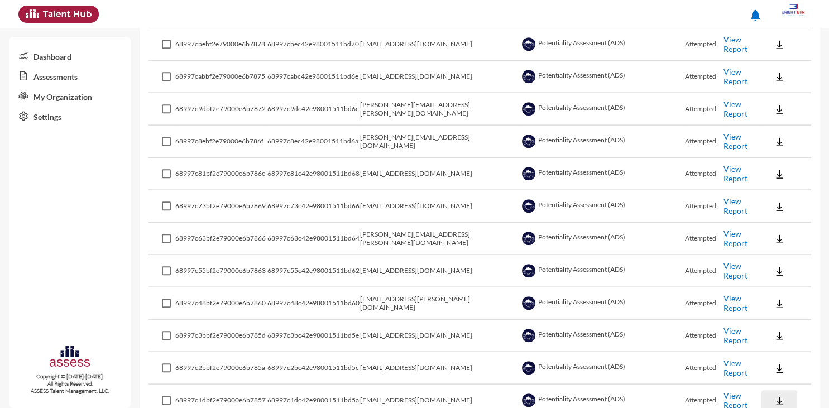
click at [778, 395] on img at bounding box center [779, 400] width 11 height 11
click at [766, 354] on button "EN" at bounding box center [791, 353] width 63 height 21
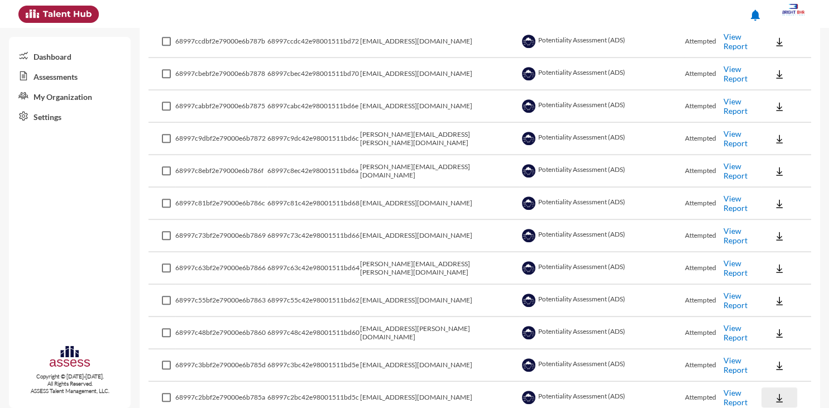
click at [780, 392] on img at bounding box center [779, 397] width 11 height 11
click at [768, 345] on button "EN" at bounding box center [791, 350] width 63 height 21
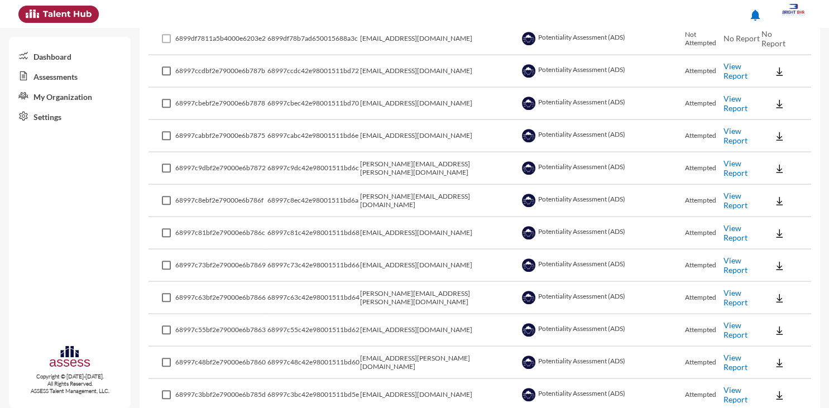
click at [778, 392] on img at bounding box center [779, 395] width 11 height 11
click at [768, 347] on button "EN" at bounding box center [791, 347] width 63 height 21
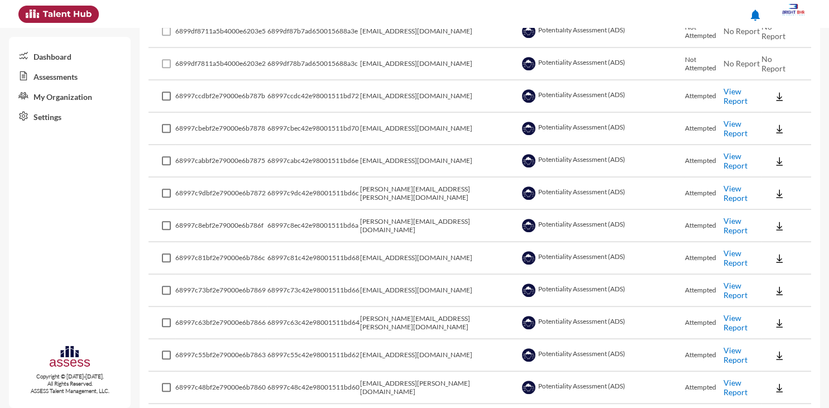
scroll to position [590, 0]
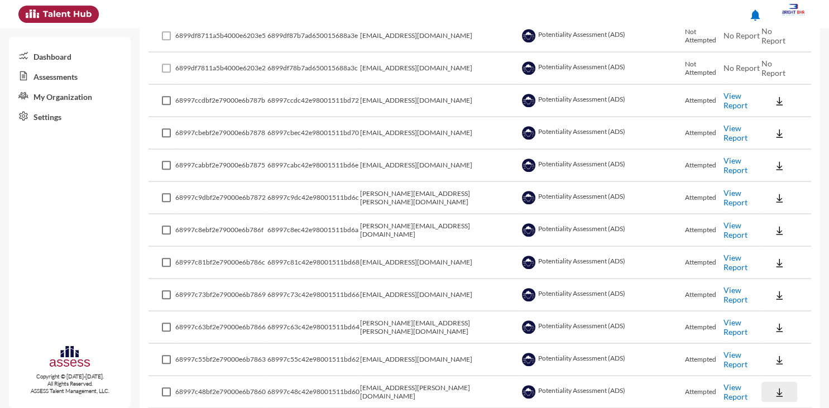
click at [775, 391] on img at bounding box center [779, 392] width 11 height 11
click at [770, 345] on button "EN" at bounding box center [791, 345] width 63 height 21
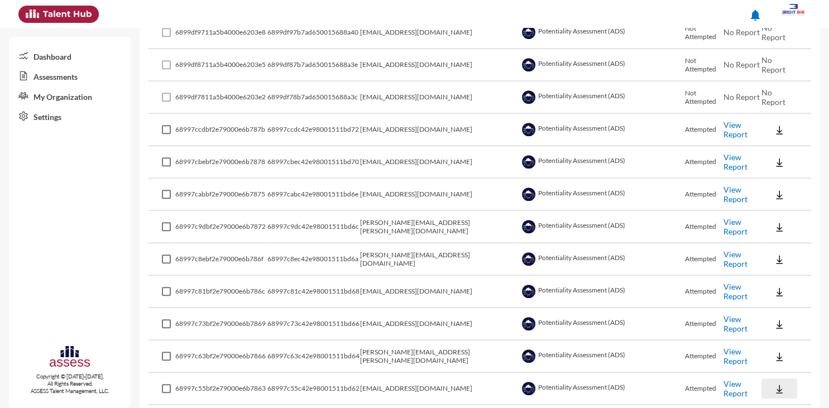
click at [779, 390] on img at bounding box center [779, 389] width 11 height 11
click at [767, 347] on button "EN" at bounding box center [791, 342] width 63 height 21
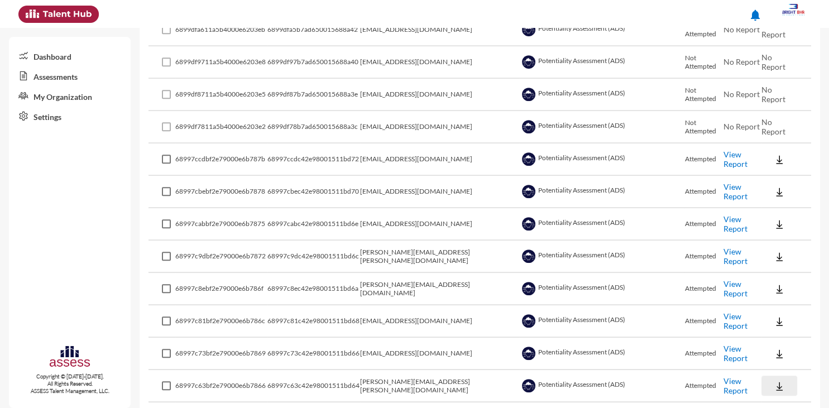
click at [777, 382] on img at bounding box center [779, 386] width 11 height 11
click at [766, 342] on button "EN" at bounding box center [791, 339] width 63 height 21
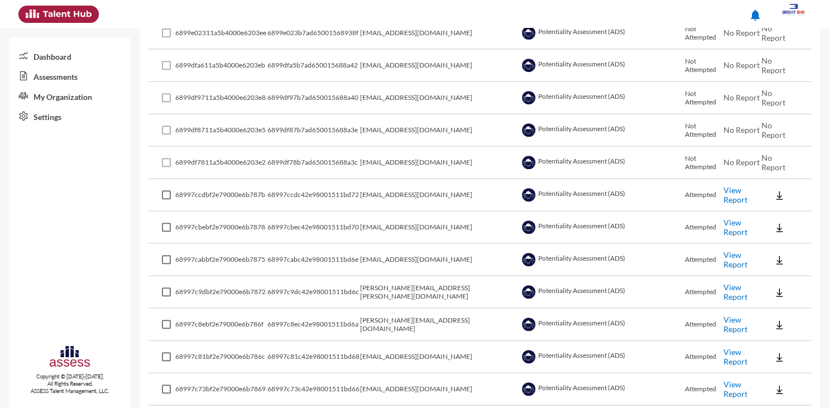
scroll to position [492, 0]
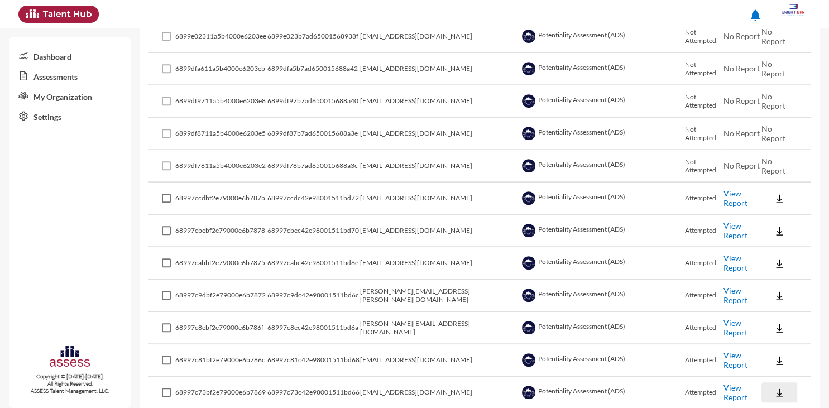
click at [775, 391] on img at bounding box center [779, 392] width 11 height 11
click at [767, 348] on button "EN" at bounding box center [791, 346] width 63 height 21
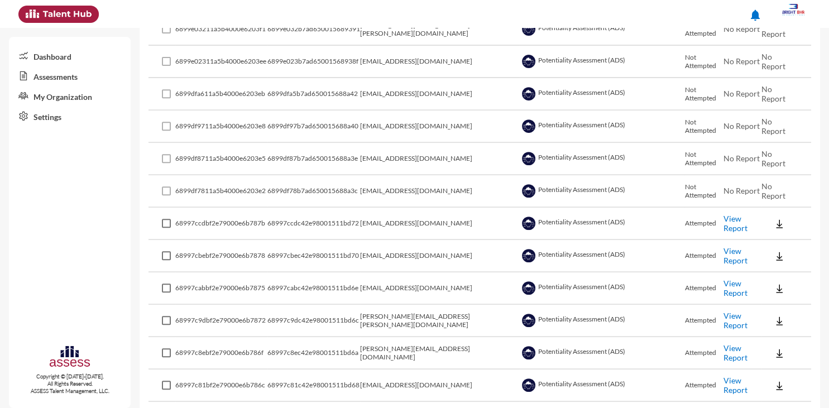
scroll to position [462, 0]
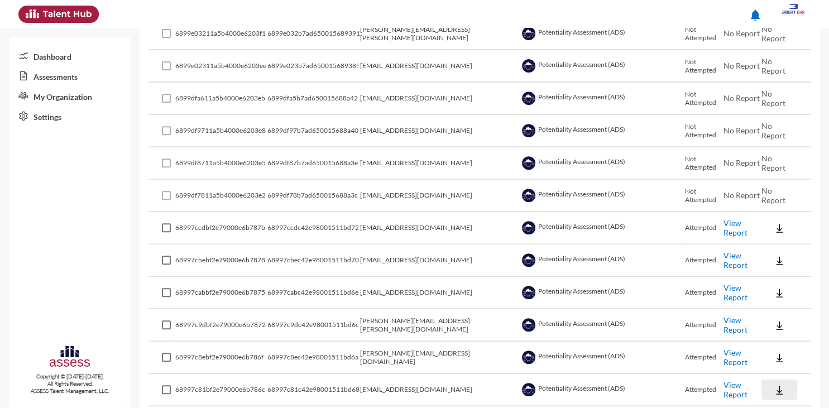
click at [778, 385] on img at bounding box center [779, 390] width 11 height 11
click at [769, 345] on button "EN" at bounding box center [791, 343] width 63 height 21
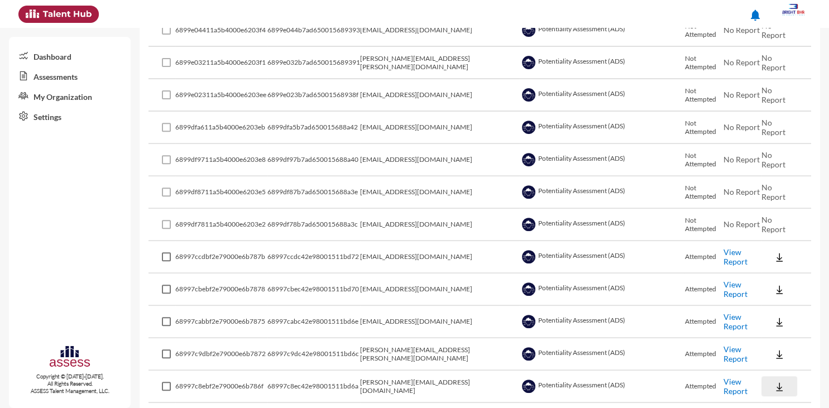
click at [780, 384] on img at bounding box center [779, 386] width 11 height 11
click at [765, 343] on button "EN" at bounding box center [791, 340] width 63 height 21
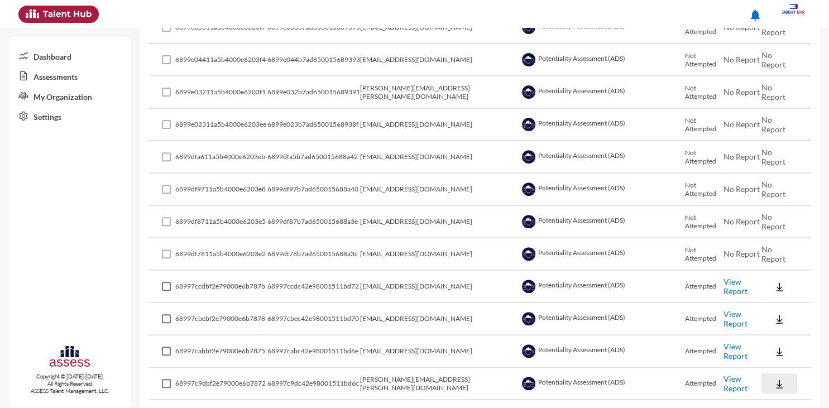
click at [777, 378] on img at bounding box center [779, 383] width 11 height 11
click at [769, 341] on button "EN" at bounding box center [791, 338] width 63 height 21
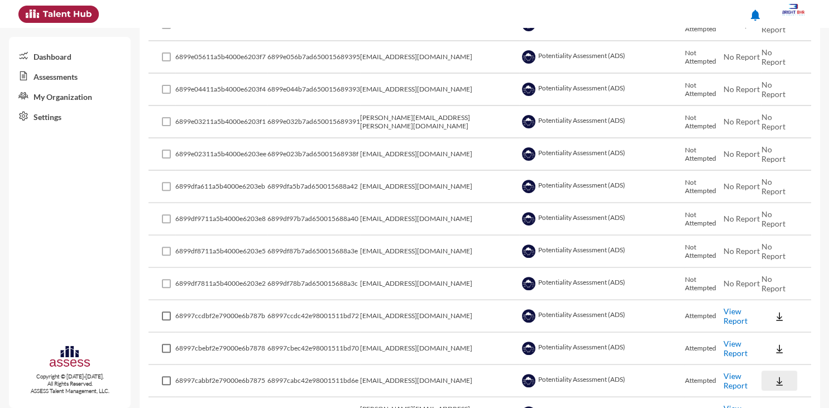
click at [778, 378] on img at bounding box center [779, 381] width 11 height 11
click at [768, 336] on button "EN" at bounding box center [791, 335] width 63 height 21
click at [770, 345] on button at bounding box center [779, 348] width 36 height 20
click at [771, 370] on button "EN" at bounding box center [791, 366] width 63 height 21
click at [778, 314] on img at bounding box center [779, 316] width 11 height 11
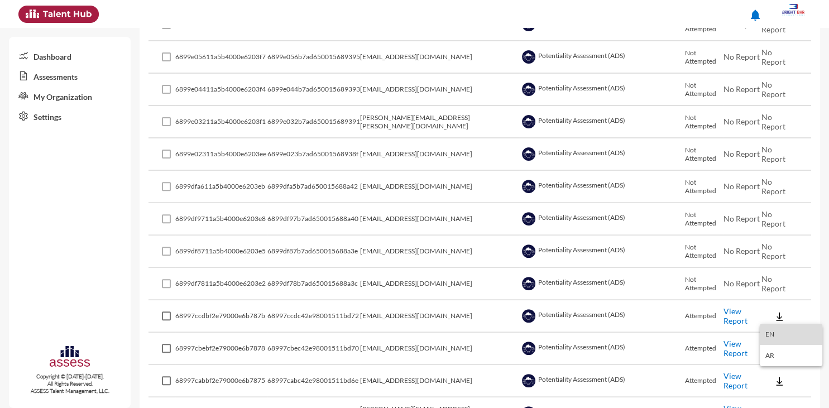
click at [772, 337] on button "EN" at bounding box center [791, 334] width 63 height 21
